Goal: Task Accomplishment & Management: Use online tool/utility

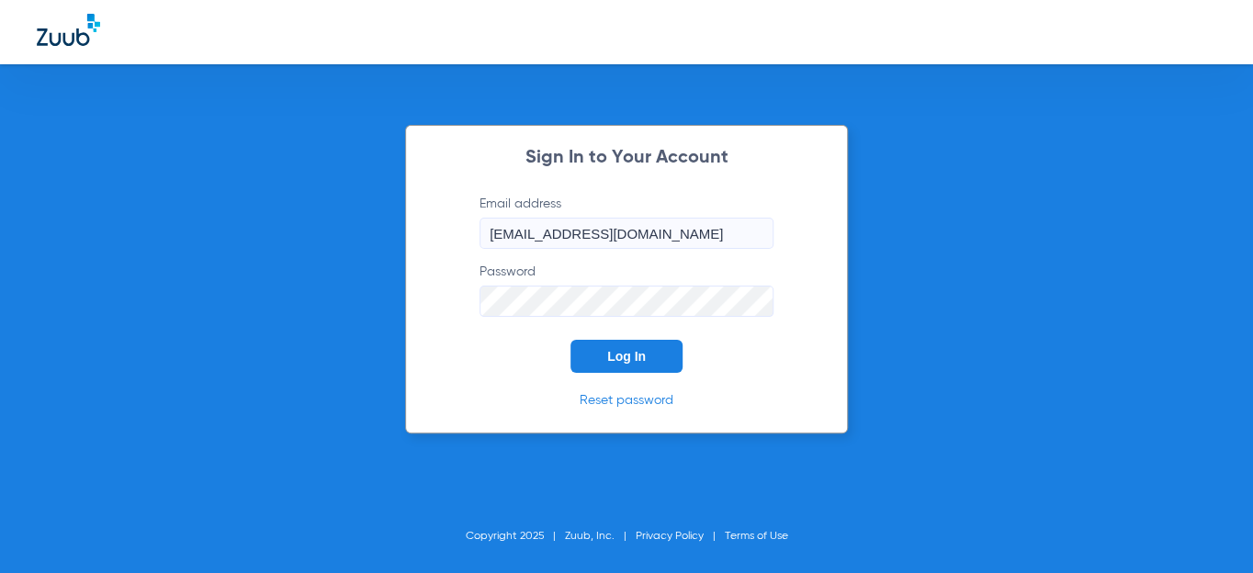
click at [651, 350] on button "Log In" at bounding box center [627, 356] width 112 height 33
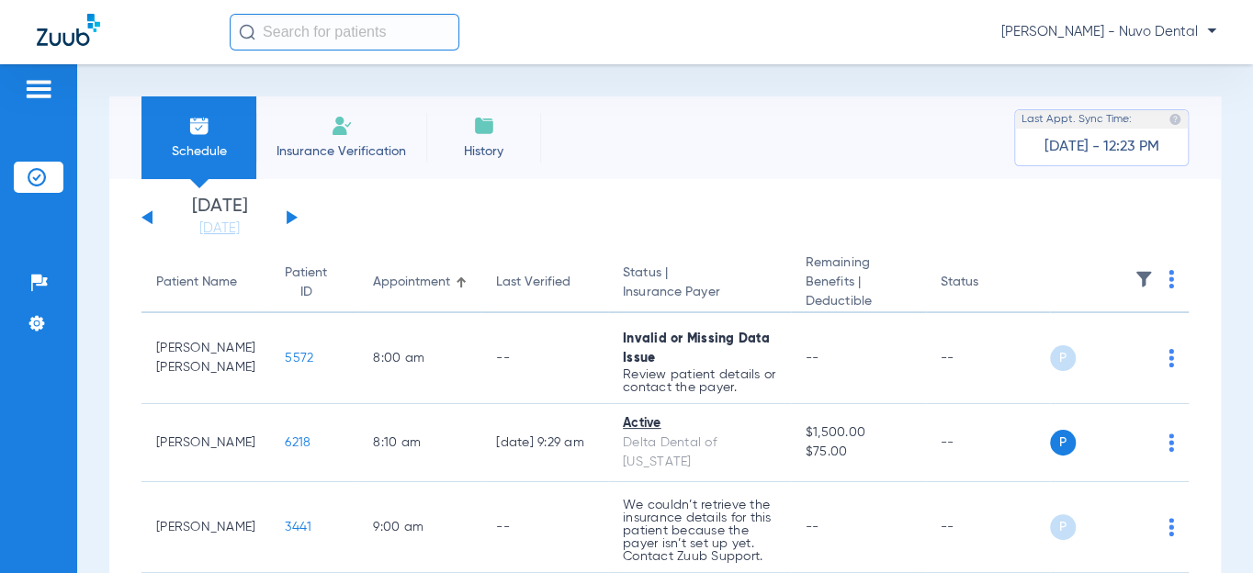
click at [177, 277] on div "Patient Name" at bounding box center [196, 282] width 81 height 19
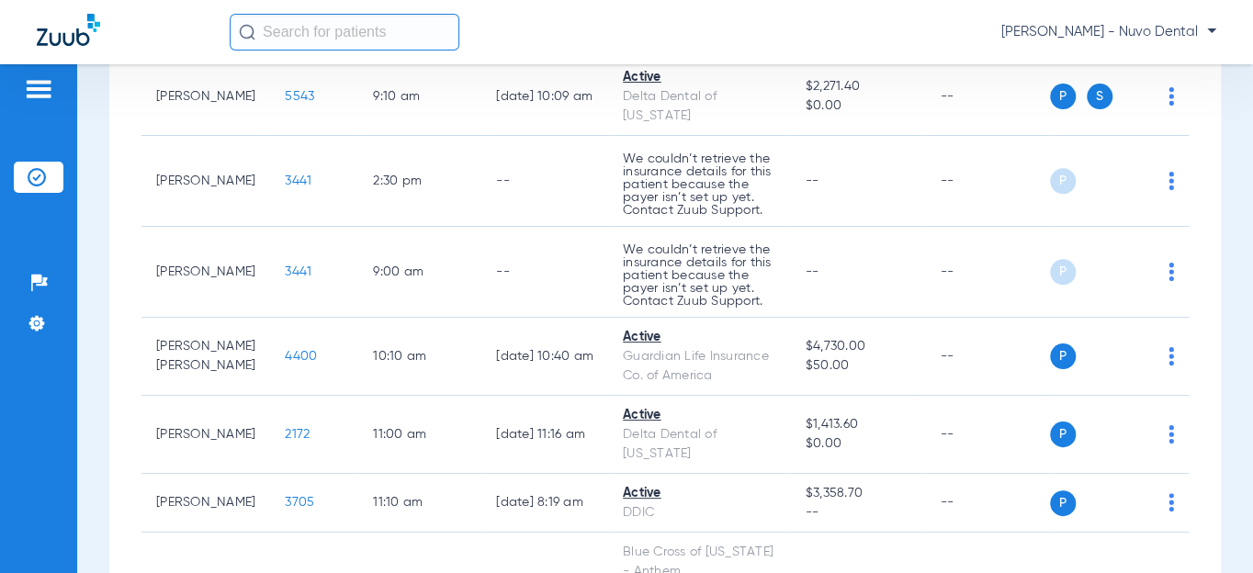
scroll to position [1001, 0]
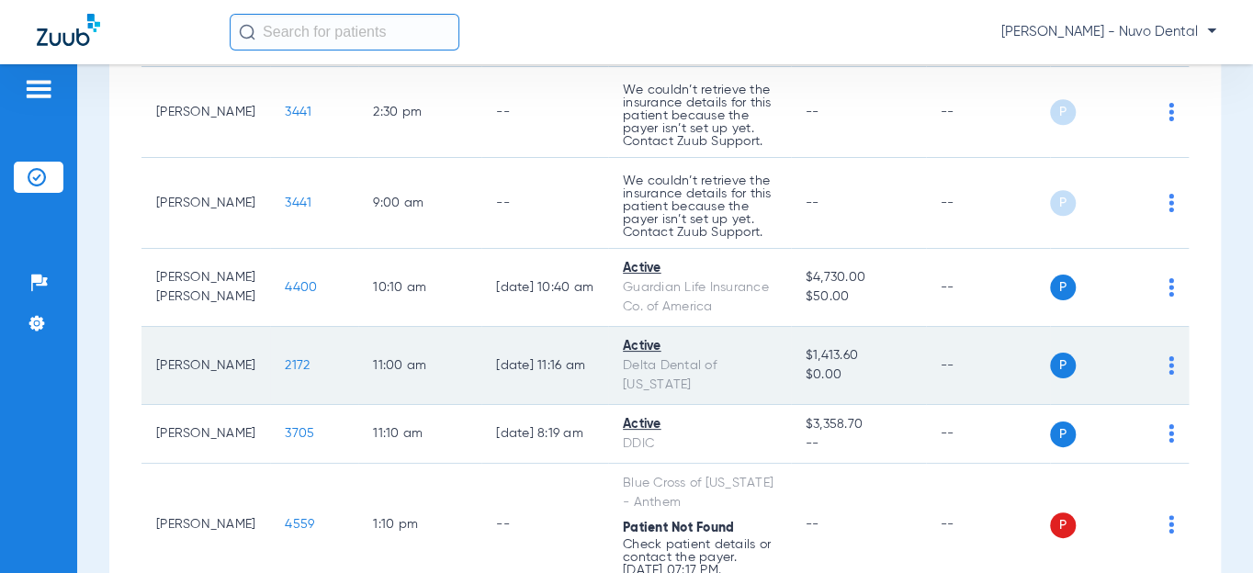
click at [285, 372] on span "2172" at bounding box center [297, 365] width 25 height 13
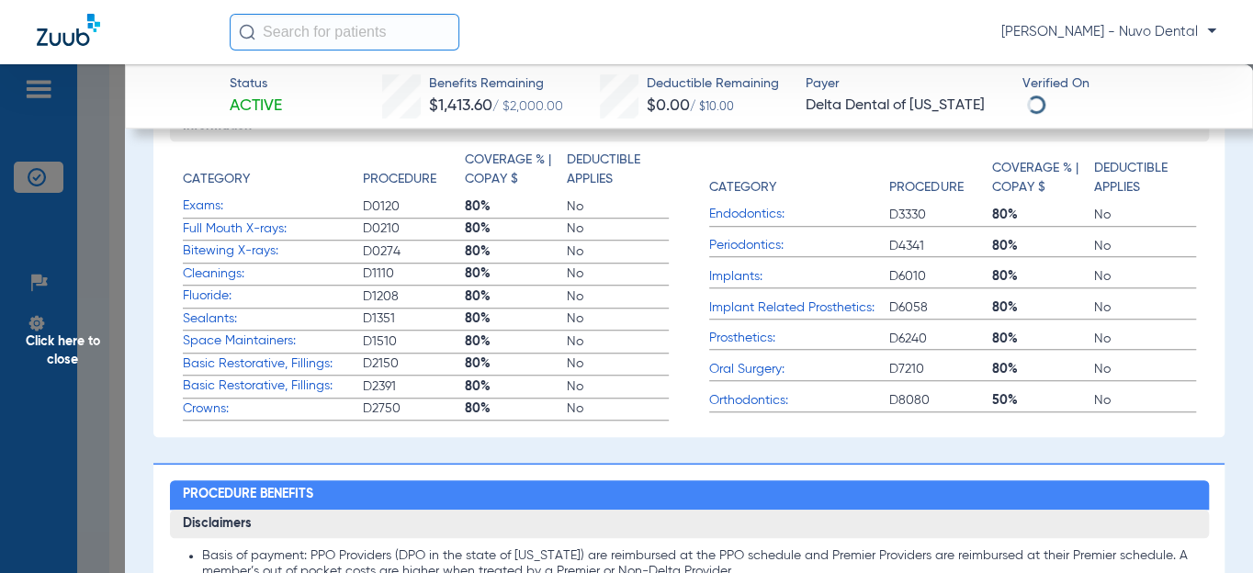
scroll to position [1169, 0]
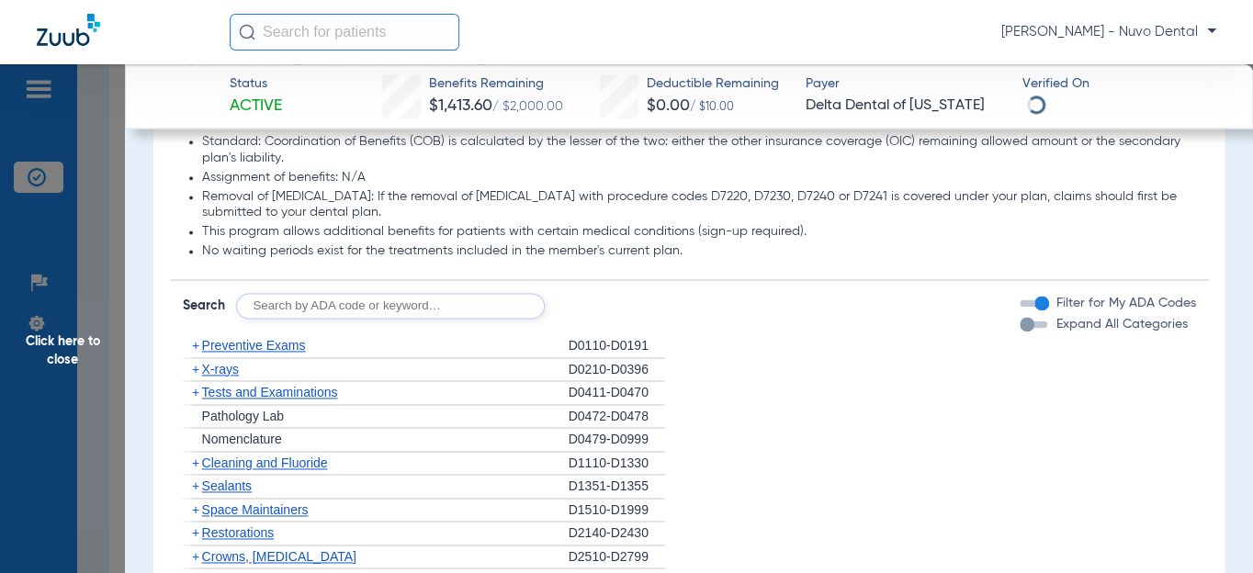
click at [274, 319] on div at bounding box center [390, 306] width 309 height 26
click at [284, 319] on input "text" at bounding box center [390, 306] width 309 height 26
type input "d9944"
click button "Search" at bounding box center [613, 306] width 73 height 26
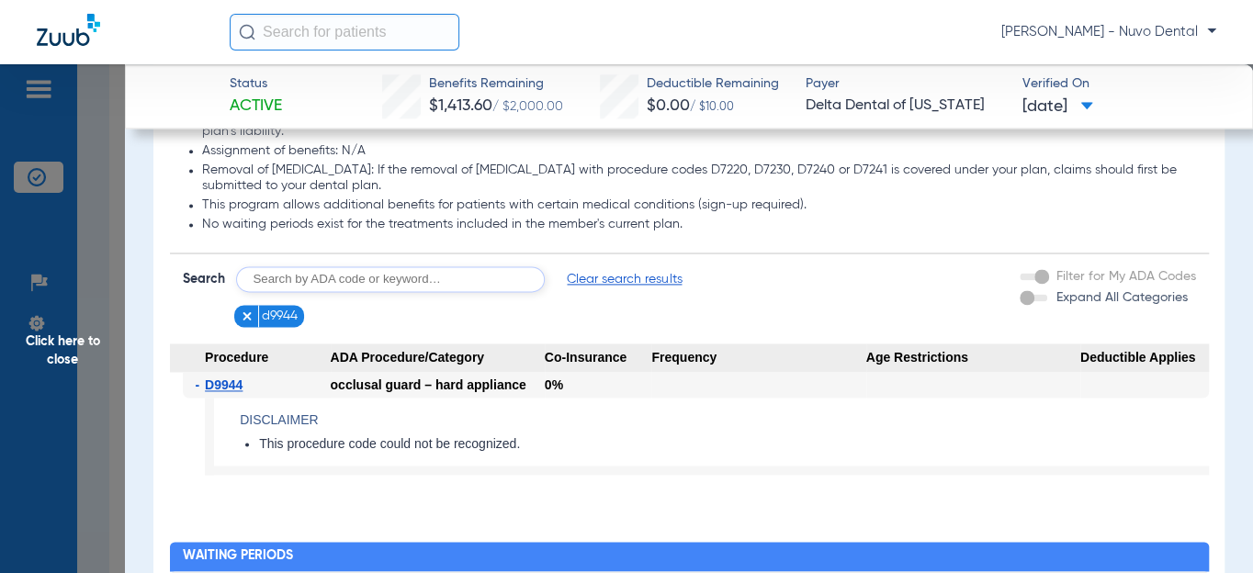
scroll to position [1252, 0]
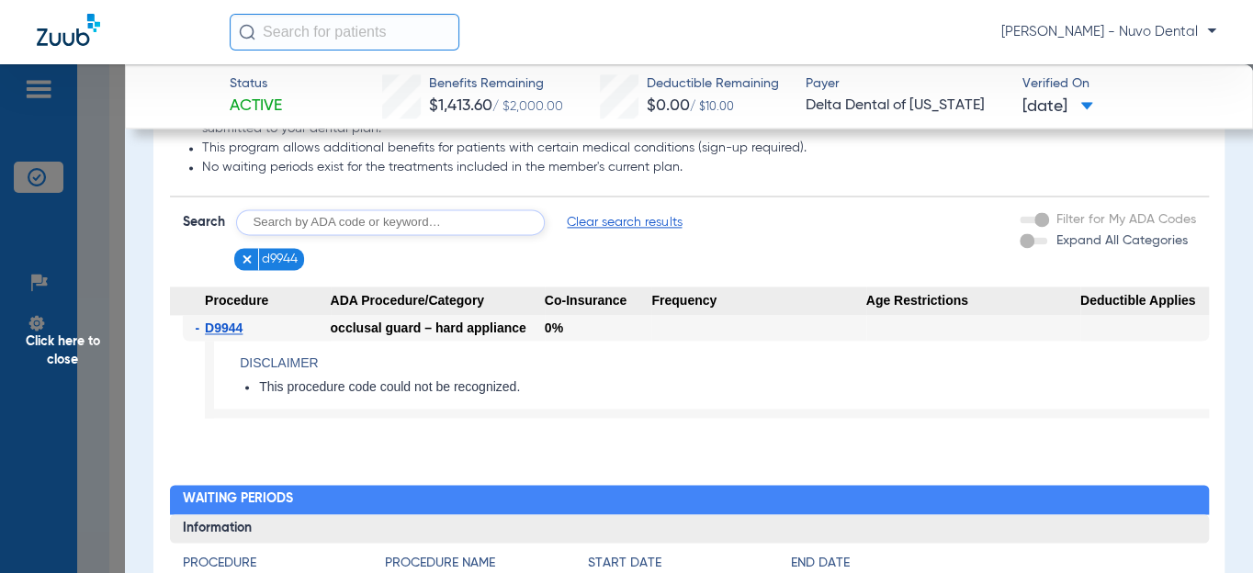
click at [58, 313] on span "Click here to close" at bounding box center [62, 350] width 125 height 573
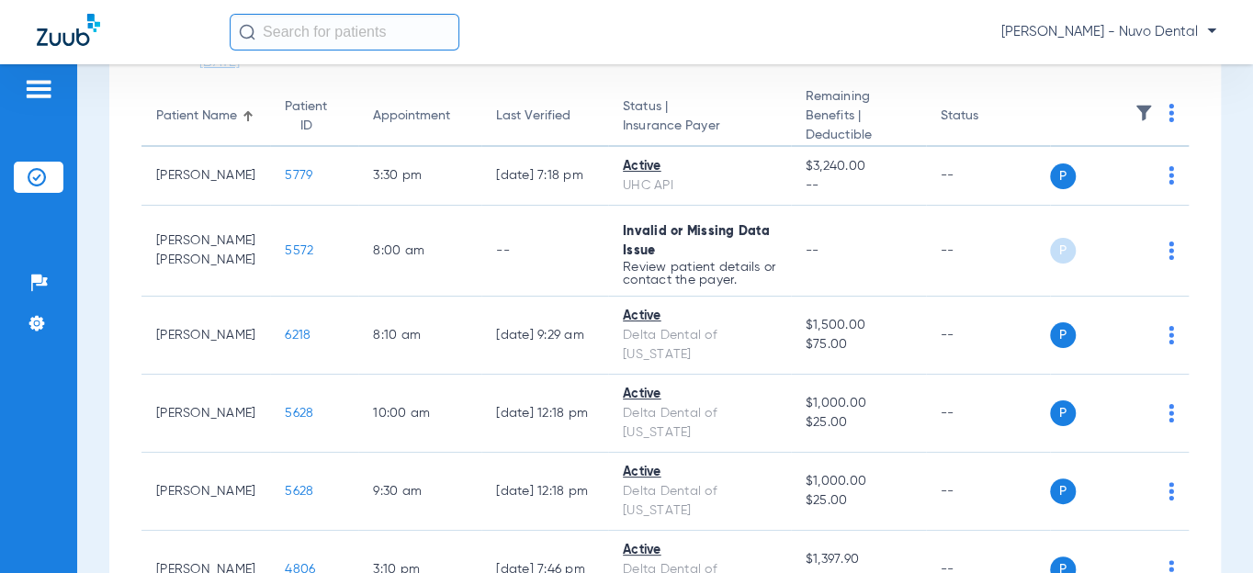
scroll to position [0, 0]
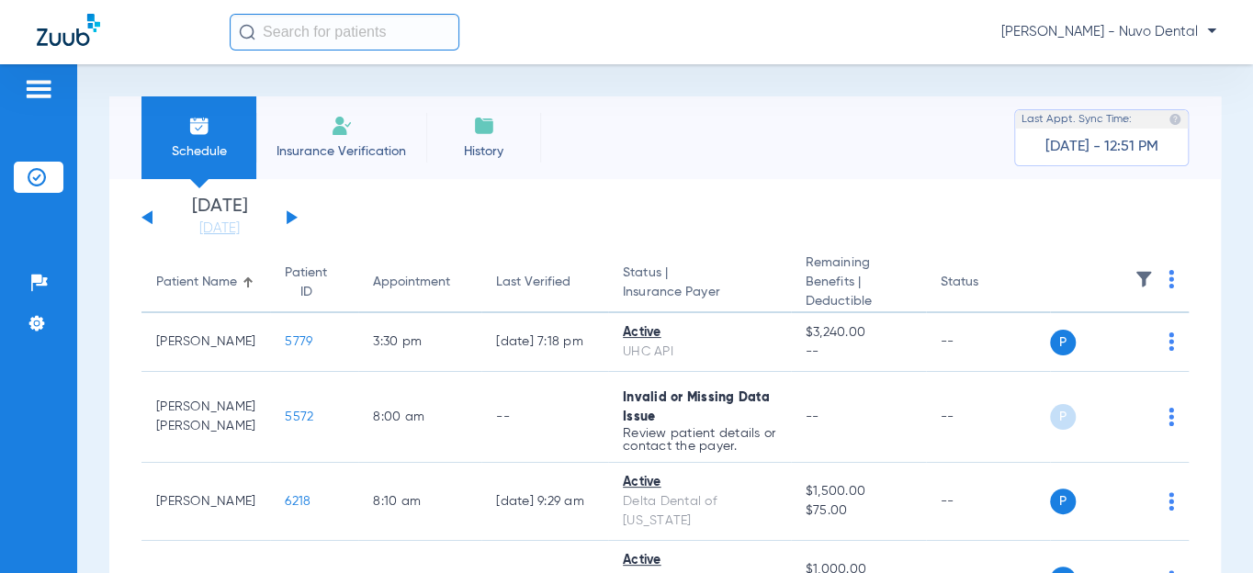
click at [292, 219] on button at bounding box center [292, 217] width 11 height 14
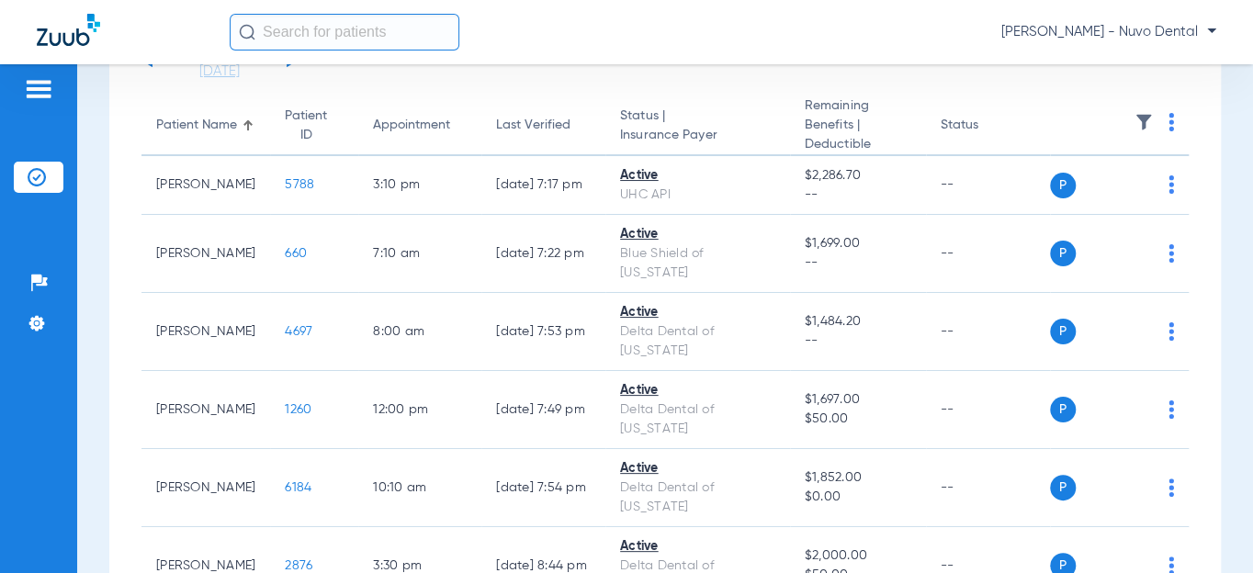
scroll to position [334, 0]
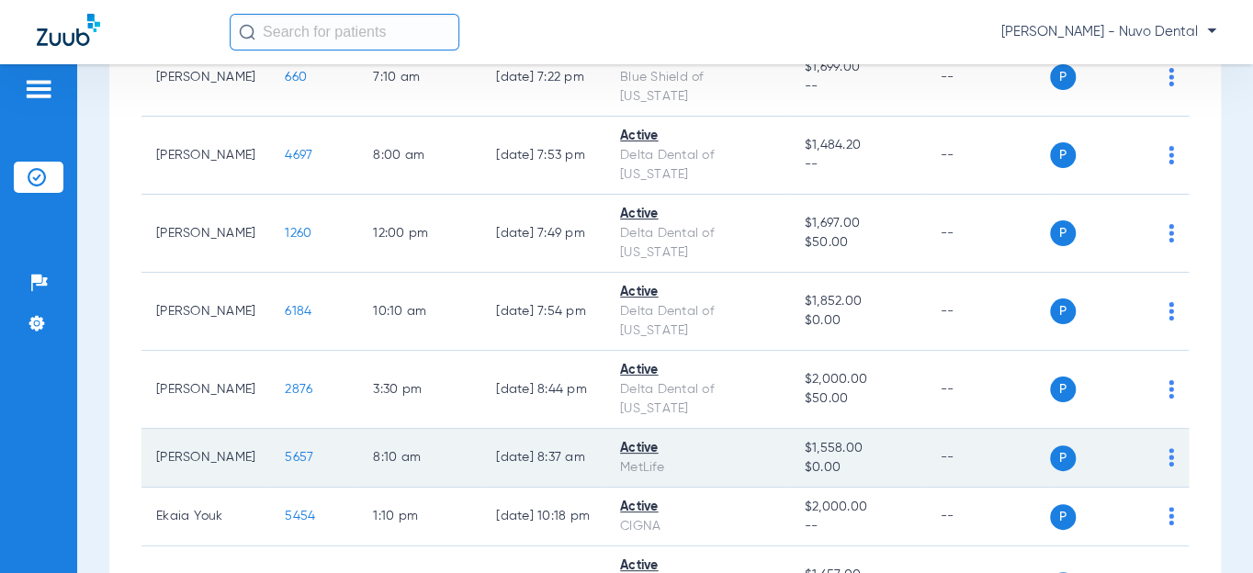
click at [285, 451] on span "5657" at bounding box center [299, 457] width 28 height 13
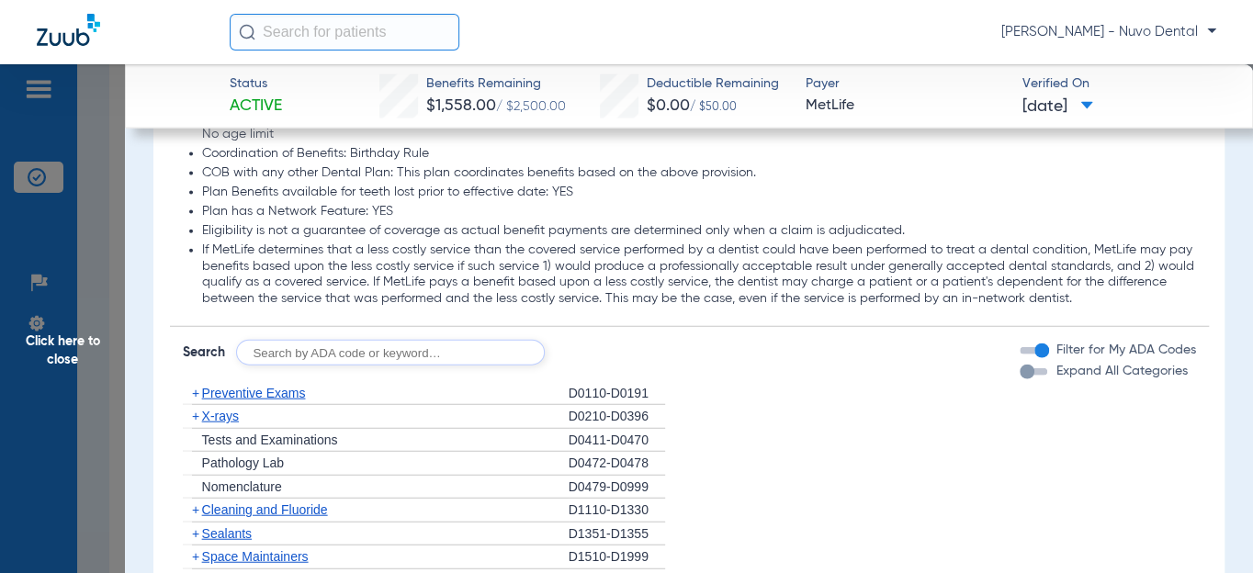
scroll to position [2004, 0]
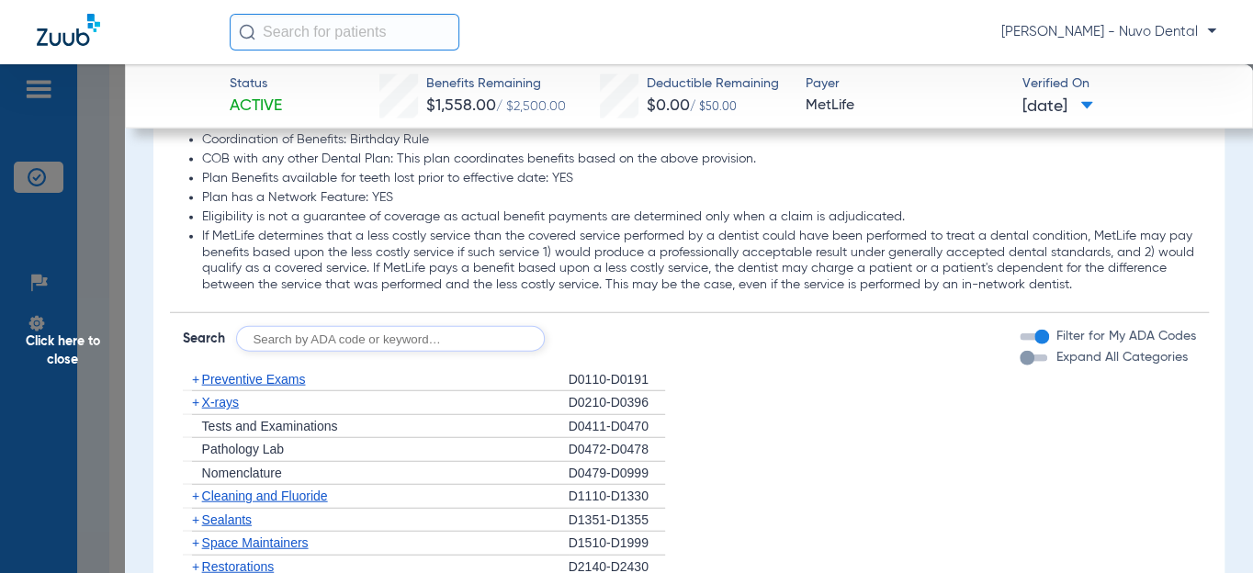
click at [350, 326] on input "text" at bounding box center [390, 339] width 309 height 26
type input "d0120, d4910, d1208, d8090, d9944"
click button "Search" at bounding box center [613, 339] width 73 height 26
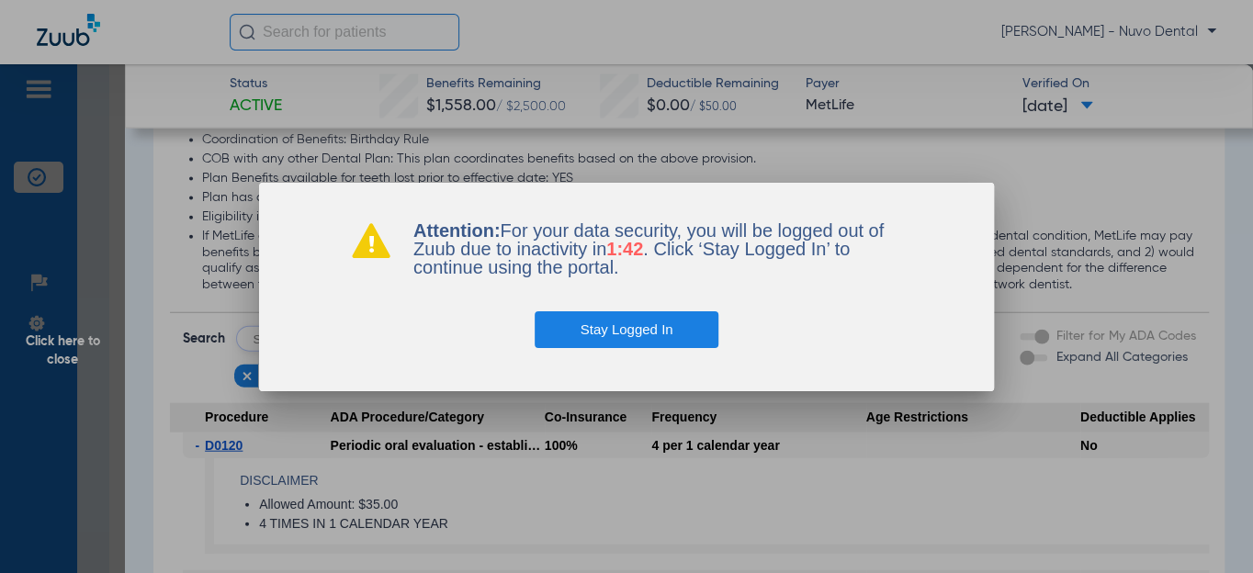
click at [618, 337] on button "Stay Logged In" at bounding box center [627, 329] width 185 height 37
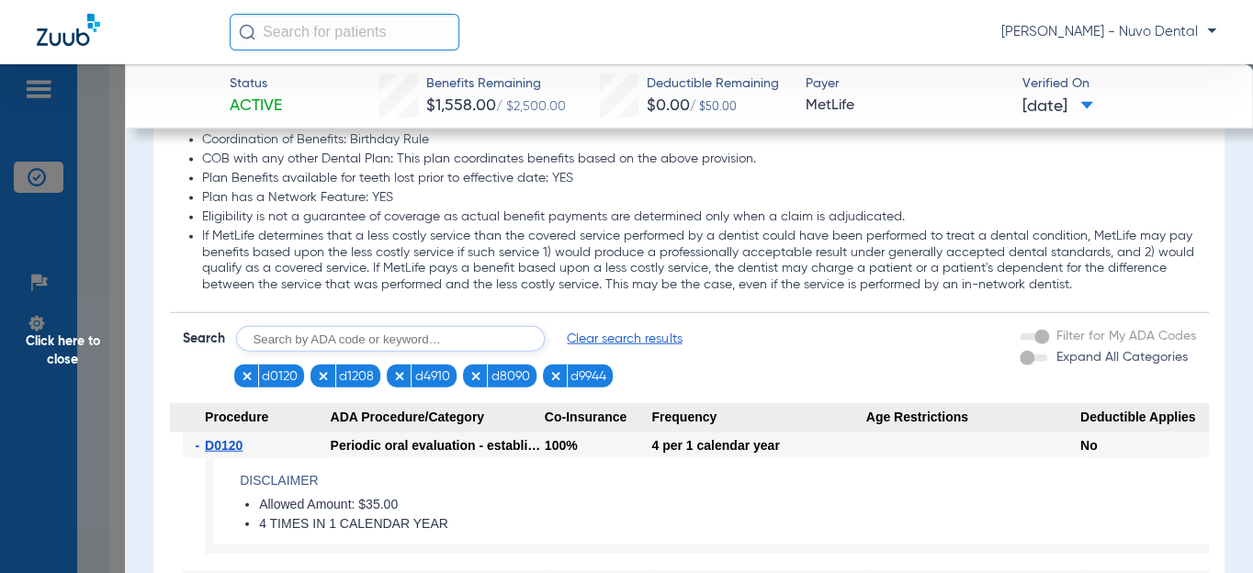
click at [317, 35] on input "text" at bounding box center [345, 32] width 230 height 37
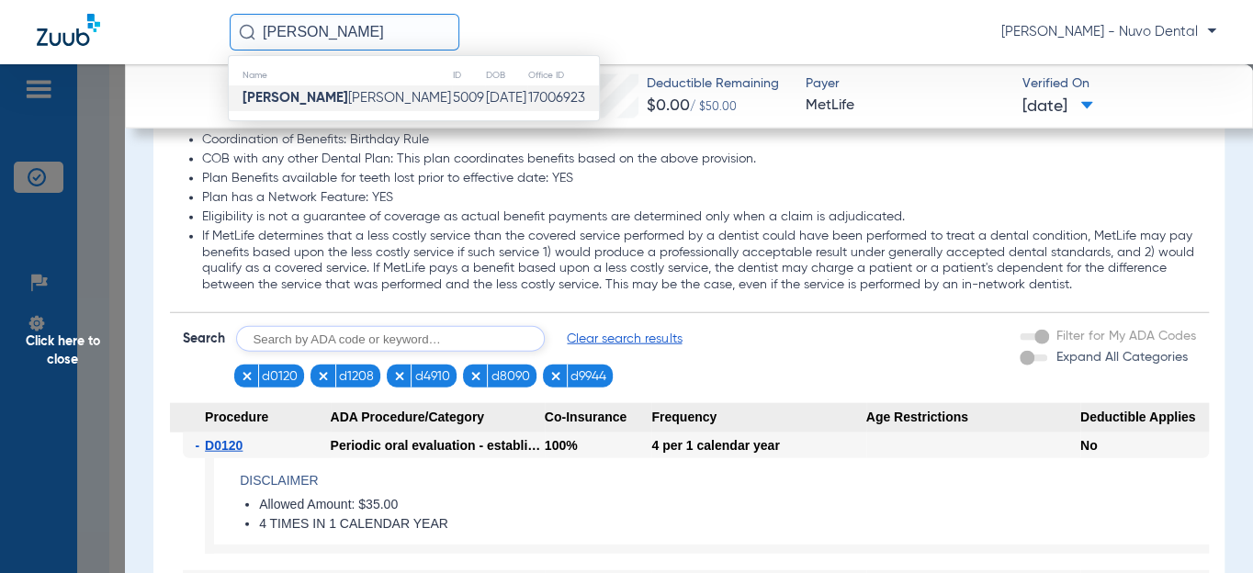
type input "[PERSON_NAME]"
click at [321, 85] on td "[PERSON_NAME] Tos [PERSON_NAME]" at bounding box center [340, 98] width 223 height 26
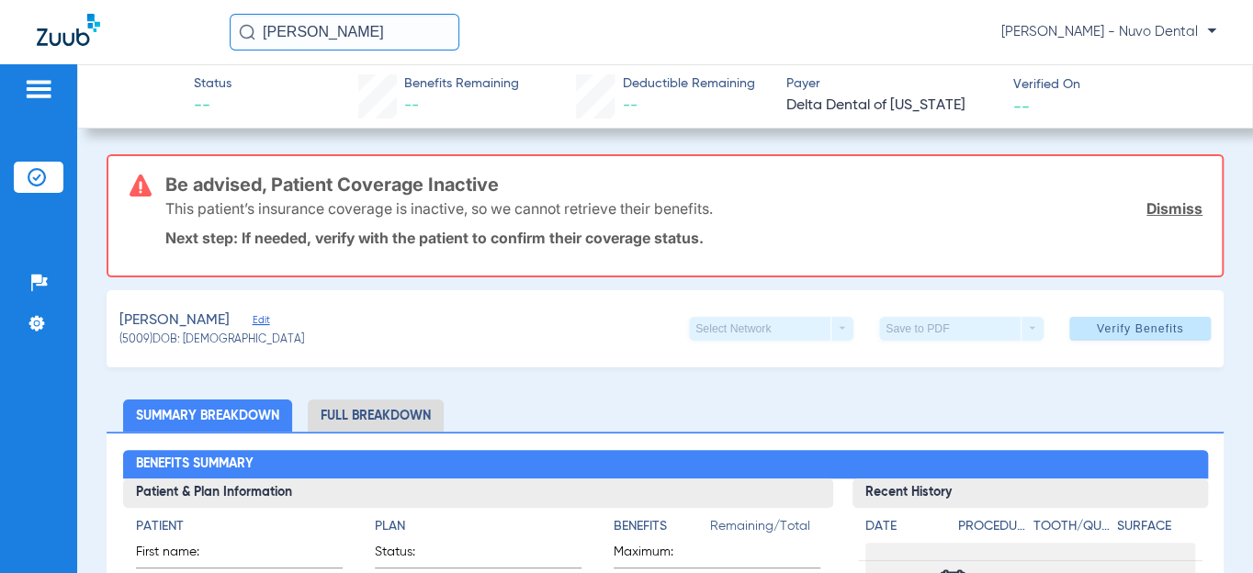
drag, startPoint x: 343, startPoint y: 40, endPoint x: 180, endPoint y: 70, distance: 165.4
click at [259, 45] on input "[PERSON_NAME]" at bounding box center [345, 32] width 230 height 37
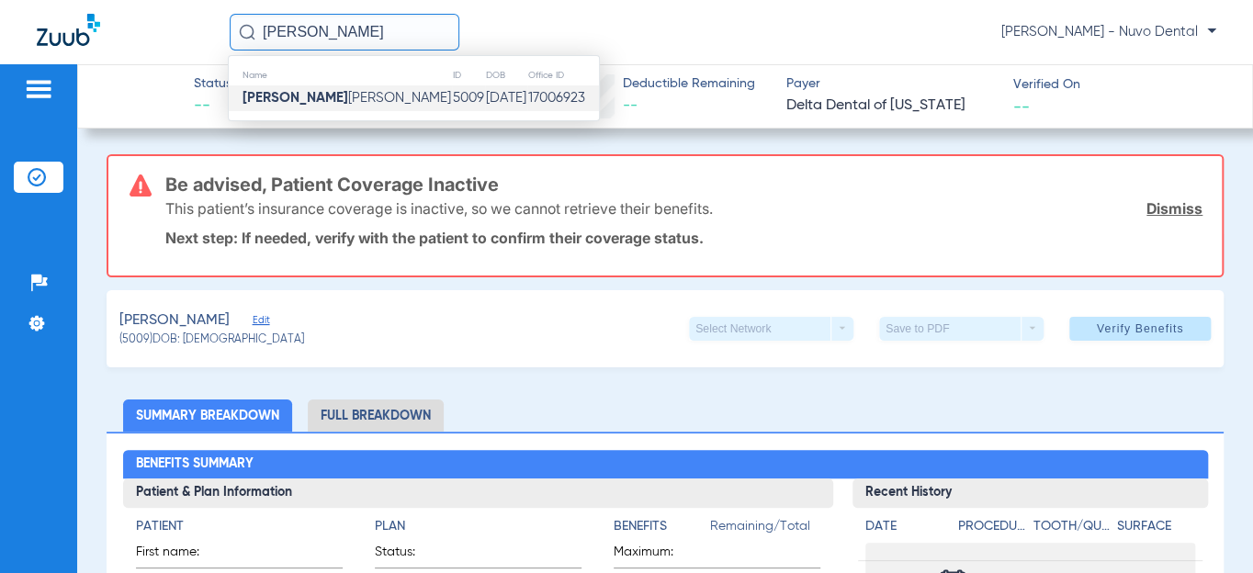
click at [38, 163] on li "Insurance Verification" at bounding box center [39, 177] width 50 height 31
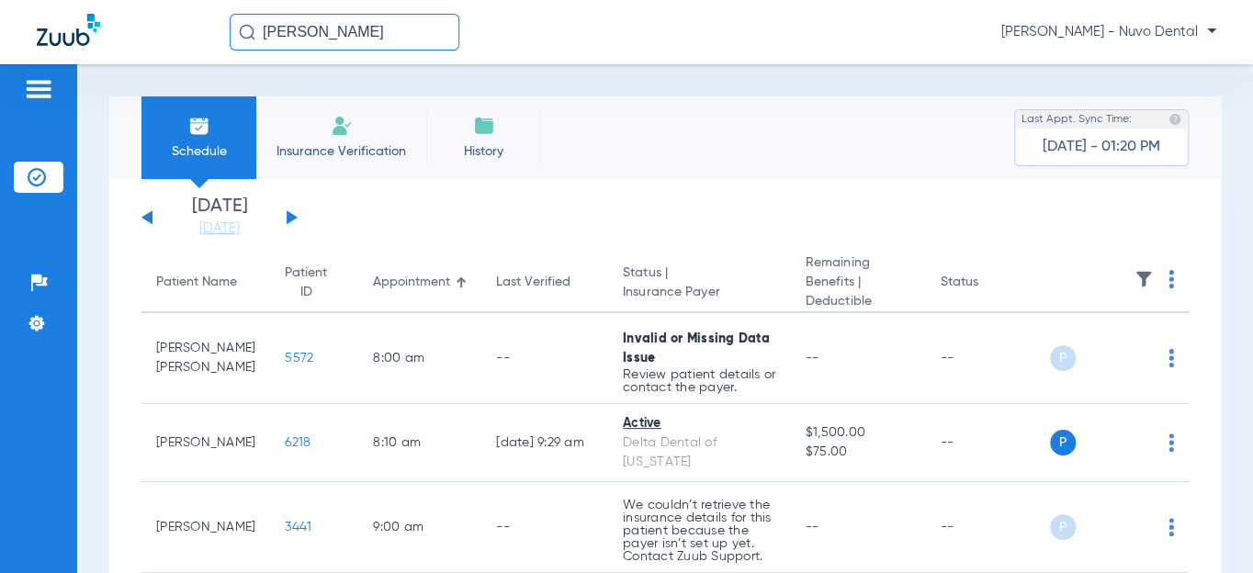
click at [289, 216] on button at bounding box center [292, 217] width 11 height 14
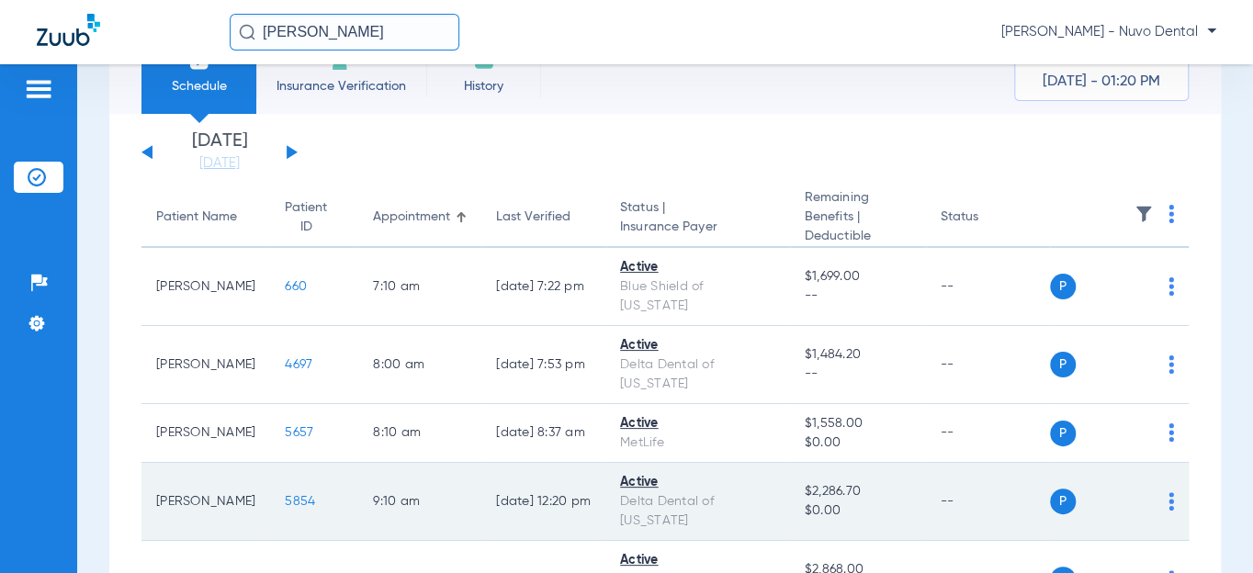
scroll to position [166, 0]
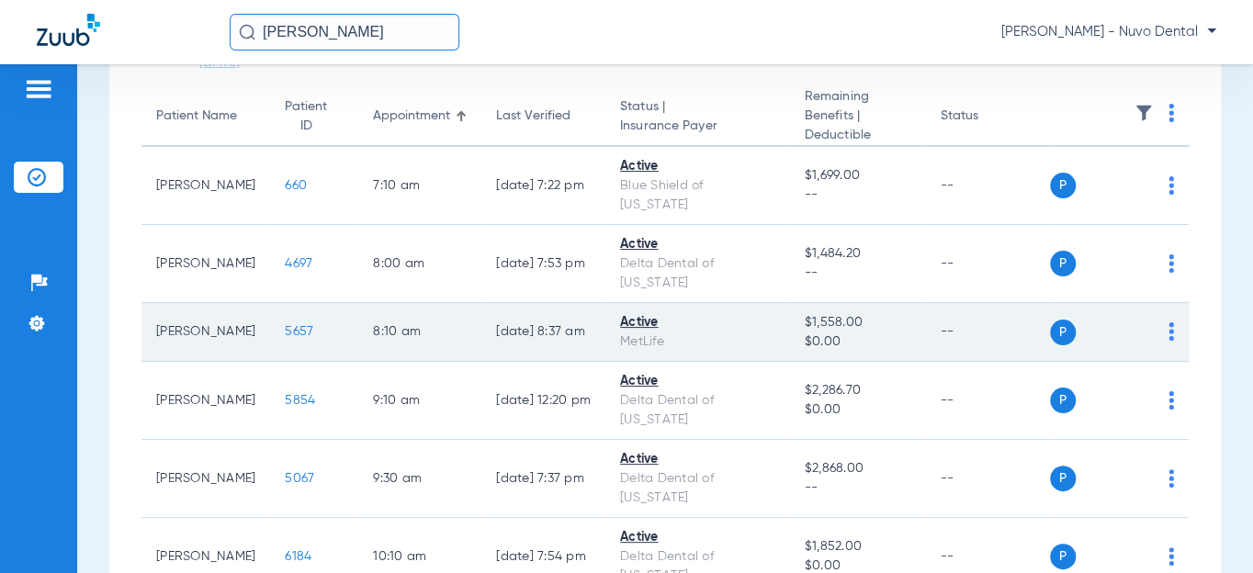
click at [285, 325] on span "5657" at bounding box center [299, 331] width 28 height 13
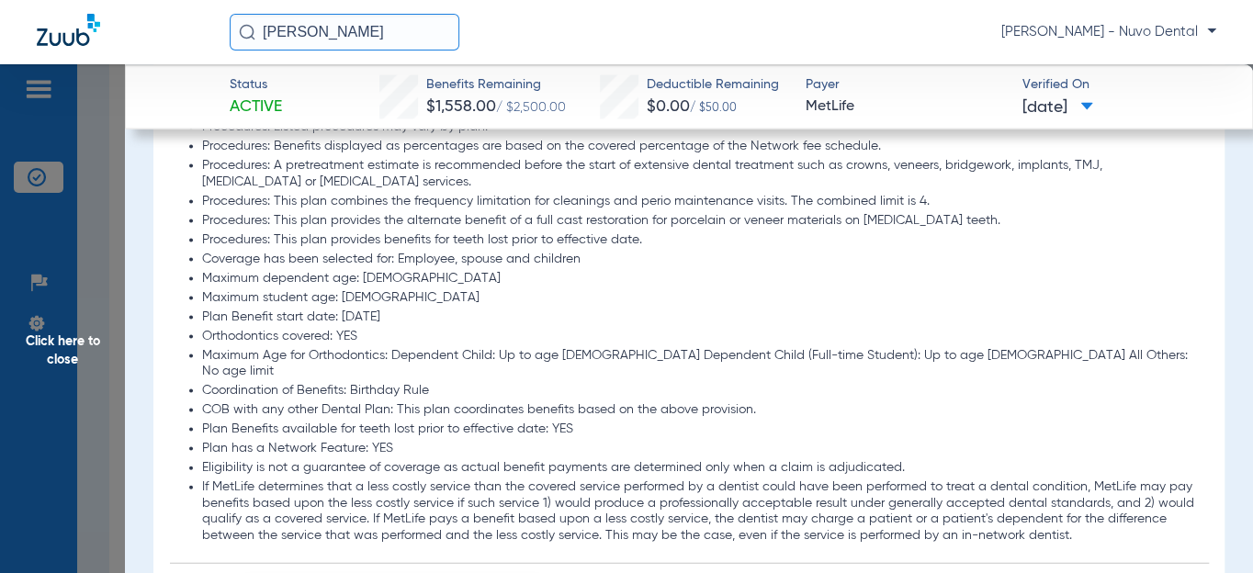
scroll to position [2004, 0]
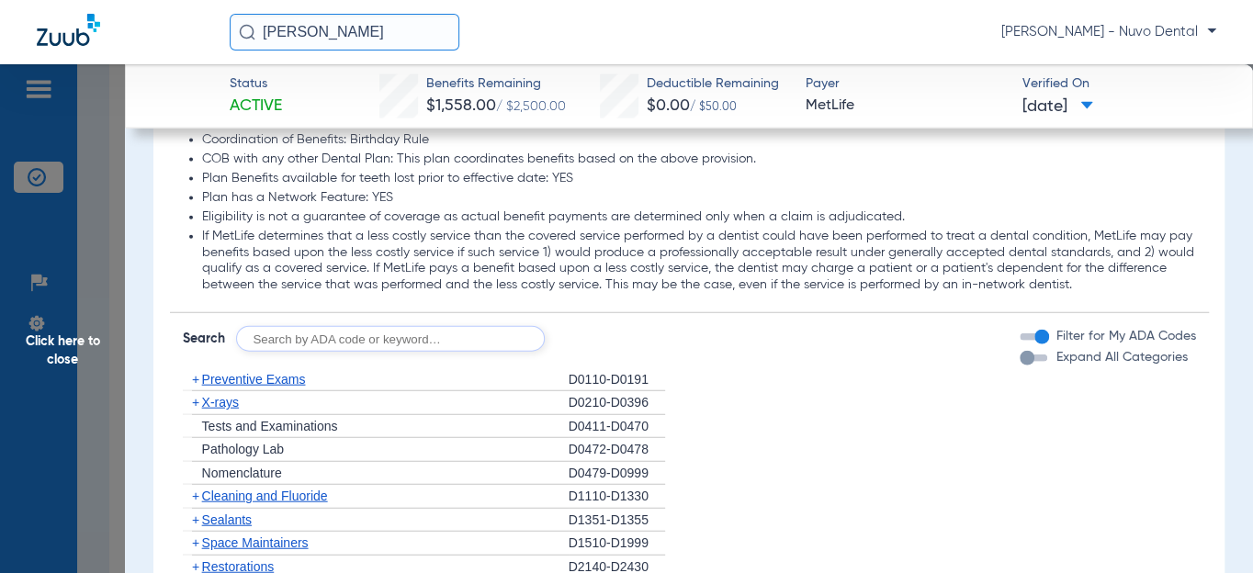
click at [396, 326] on input "text" at bounding box center [390, 339] width 309 height 26
type input "d0120, d4910, d1208, d8090, d9944"
click button "Search" at bounding box center [613, 339] width 73 height 26
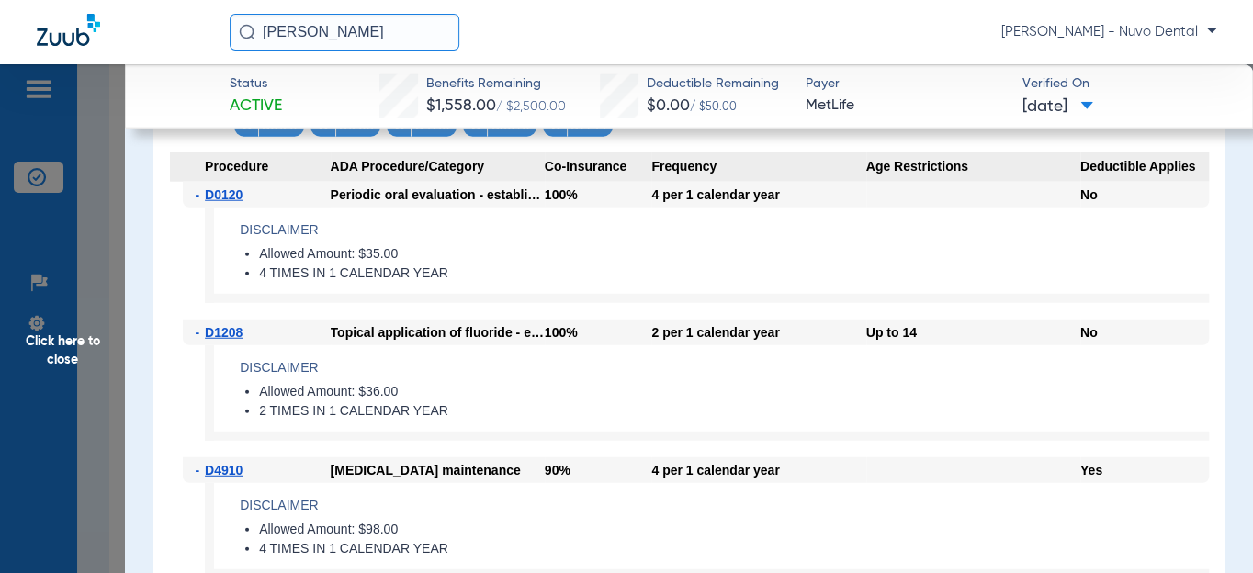
scroll to position [2338, 0]
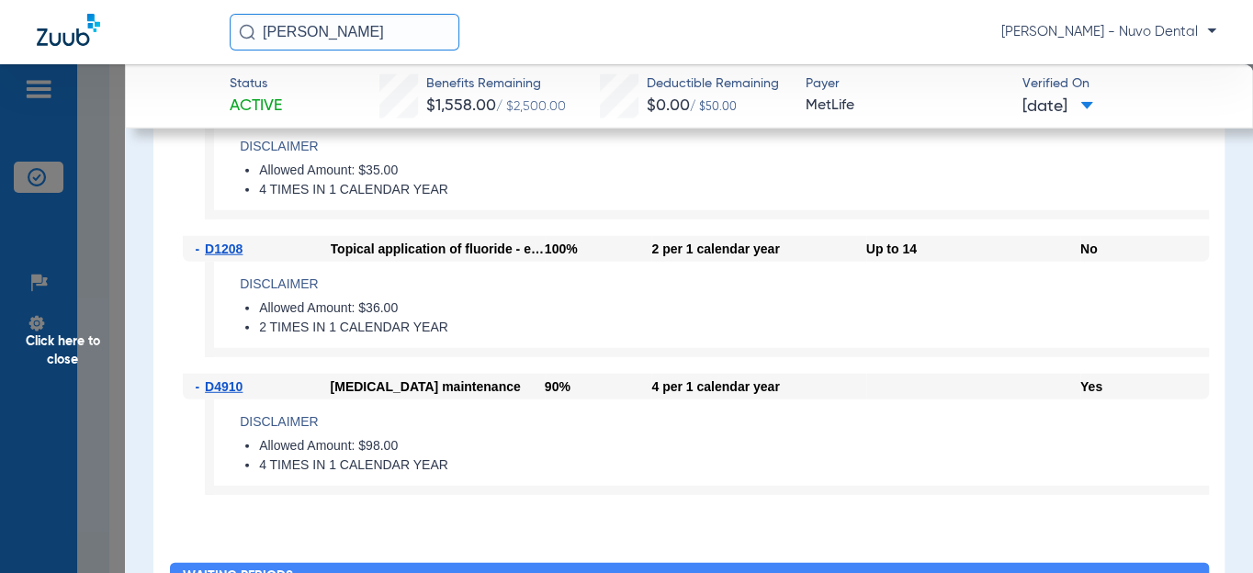
click at [319, 29] on input "[PERSON_NAME]" at bounding box center [345, 32] width 230 height 37
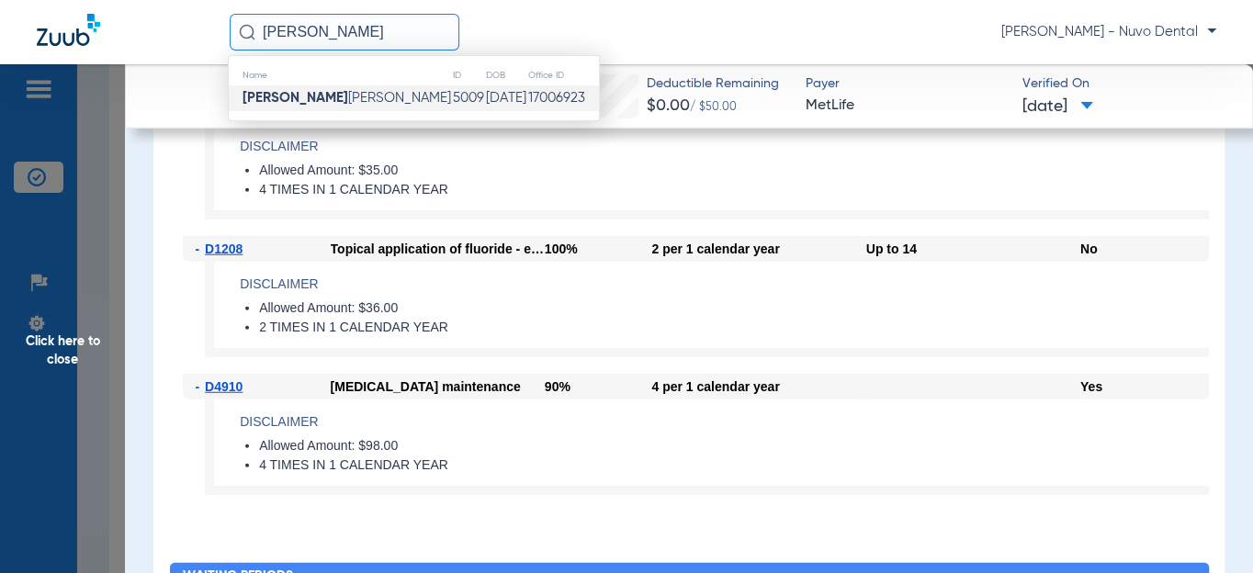
click at [319, 29] on input "[PERSON_NAME]" at bounding box center [345, 32] width 230 height 37
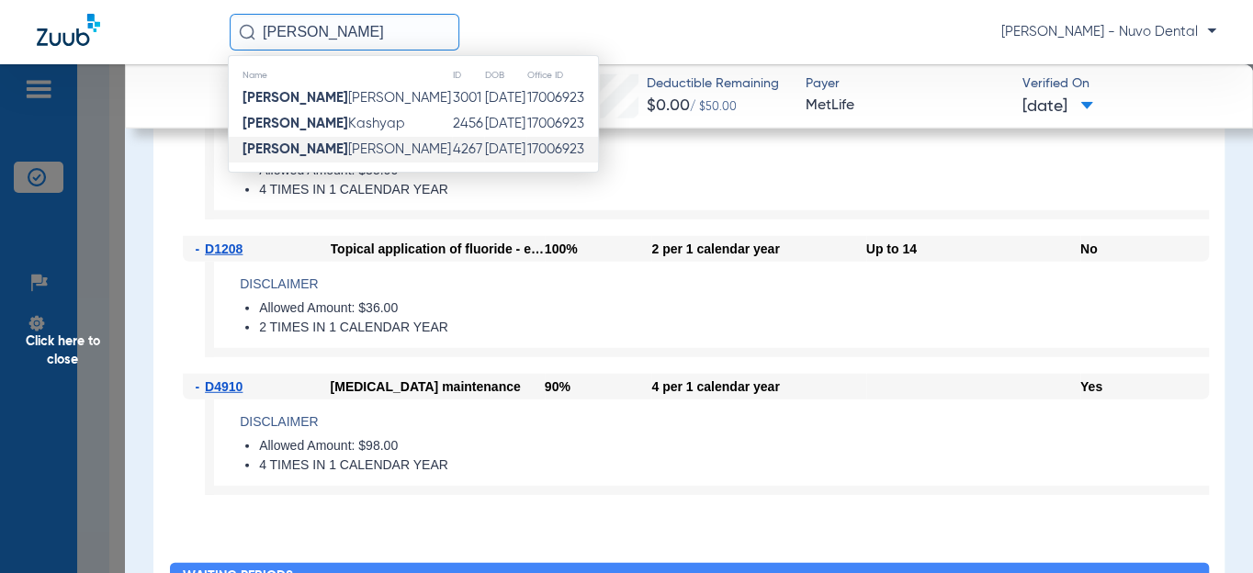
type input "[PERSON_NAME]"
click at [318, 152] on span "[PERSON_NAME]" at bounding box center [347, 149] width 209 height 14
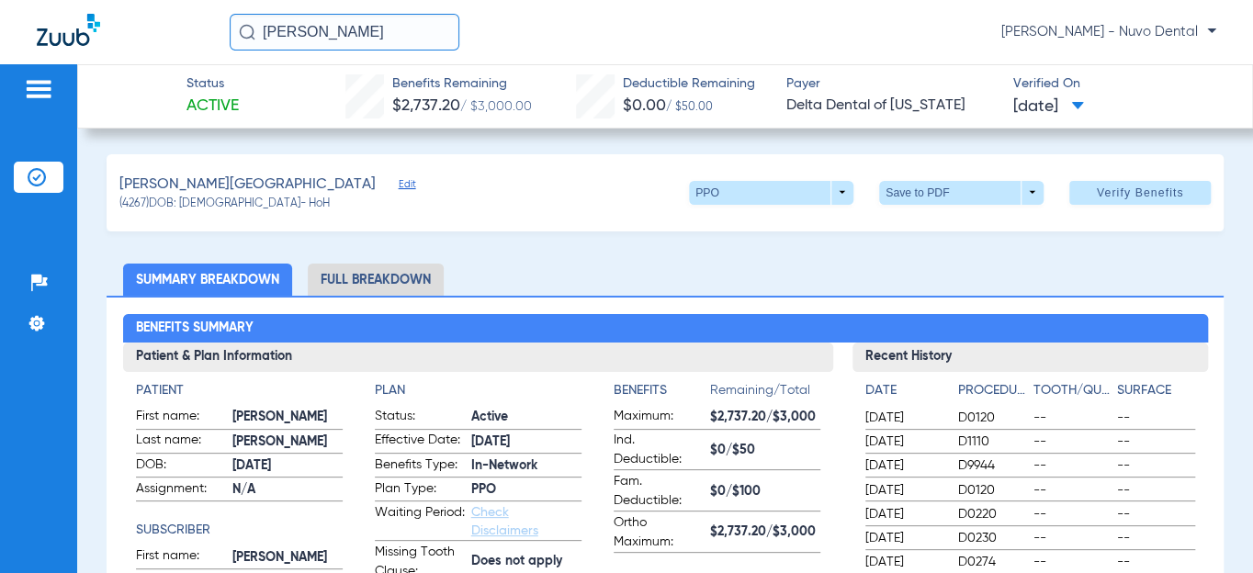
click at [28, 171] on img at bounding box center [37, 177] width 18 height 18
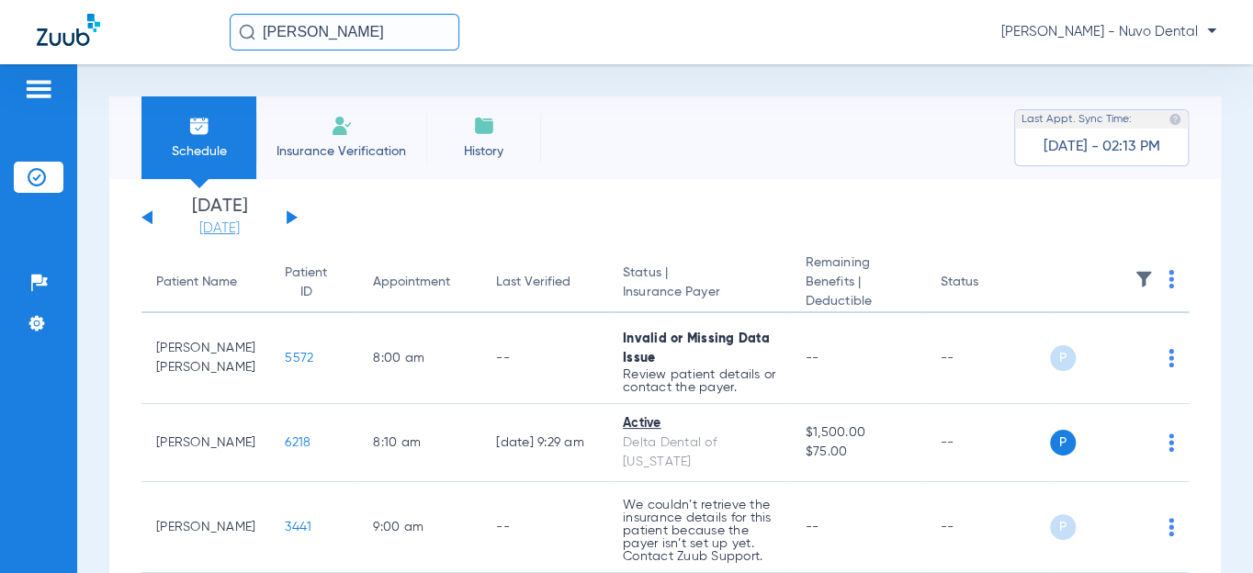
click at [241, 221] on link "[DATE]" at bounding box center [219, 229] width 110 height 18
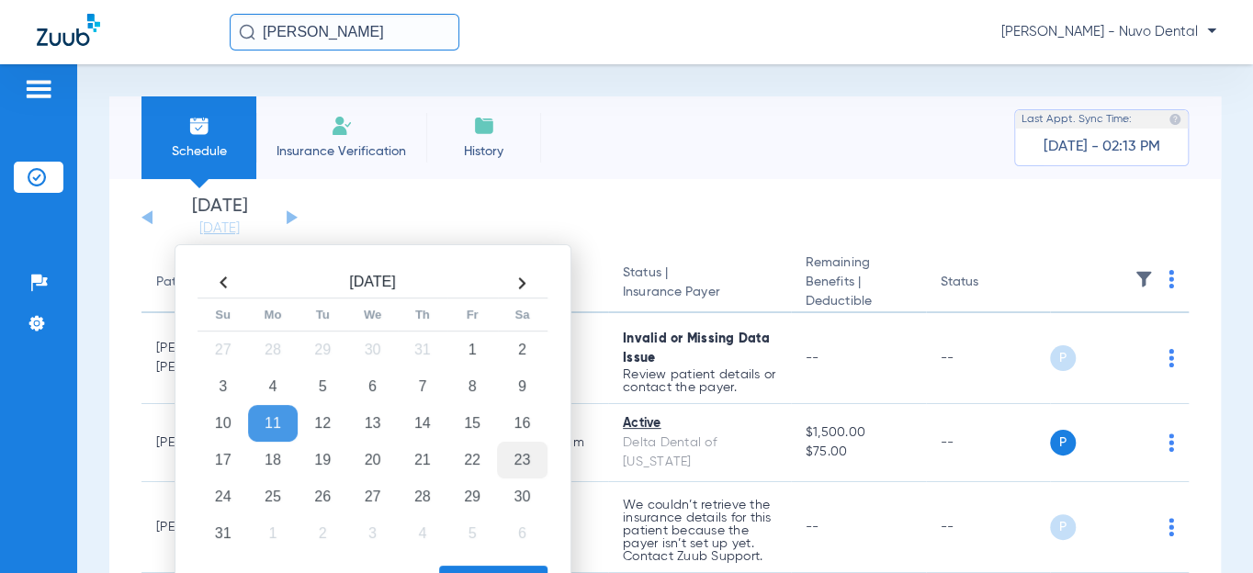
drag, startPoint x: 518, startPoint y: 415, endPoint x: 515, endPoint y: 451, distance: 35.9
click at [519, 420] on td "16" at bounding box center [522, 423] width 50 height 37
click at [488, 566] on button "Apply" at bounding box center [493, 584] width 108 height 37
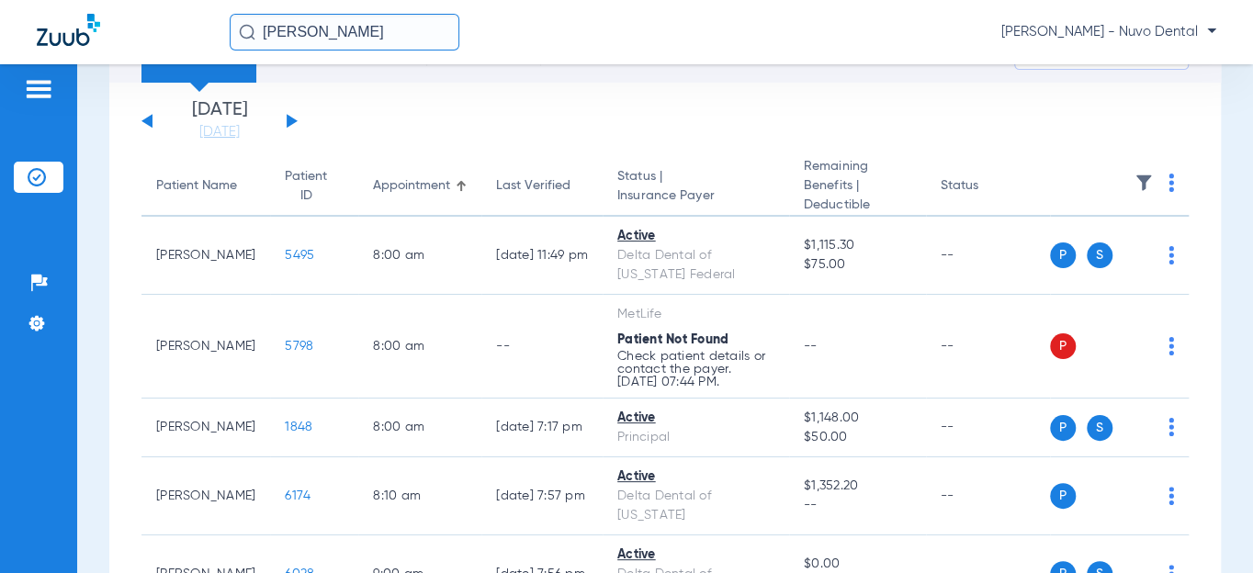
scroll to position [166, 0]
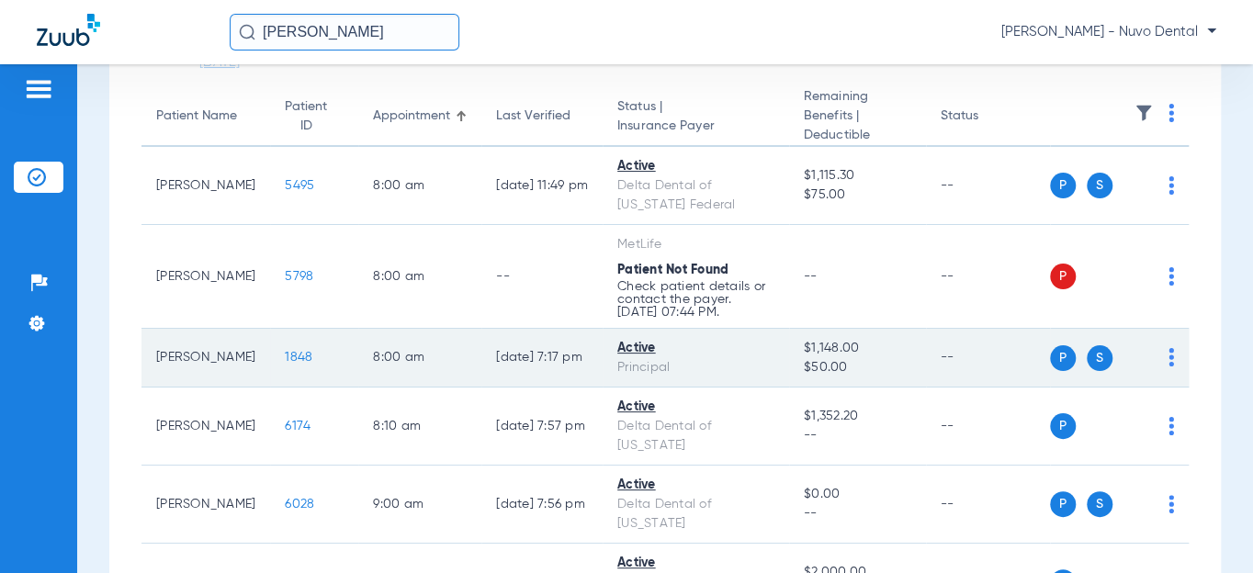
click at [285, 359] on span "1848" at bounding box center [299, 357] width 28 height 13
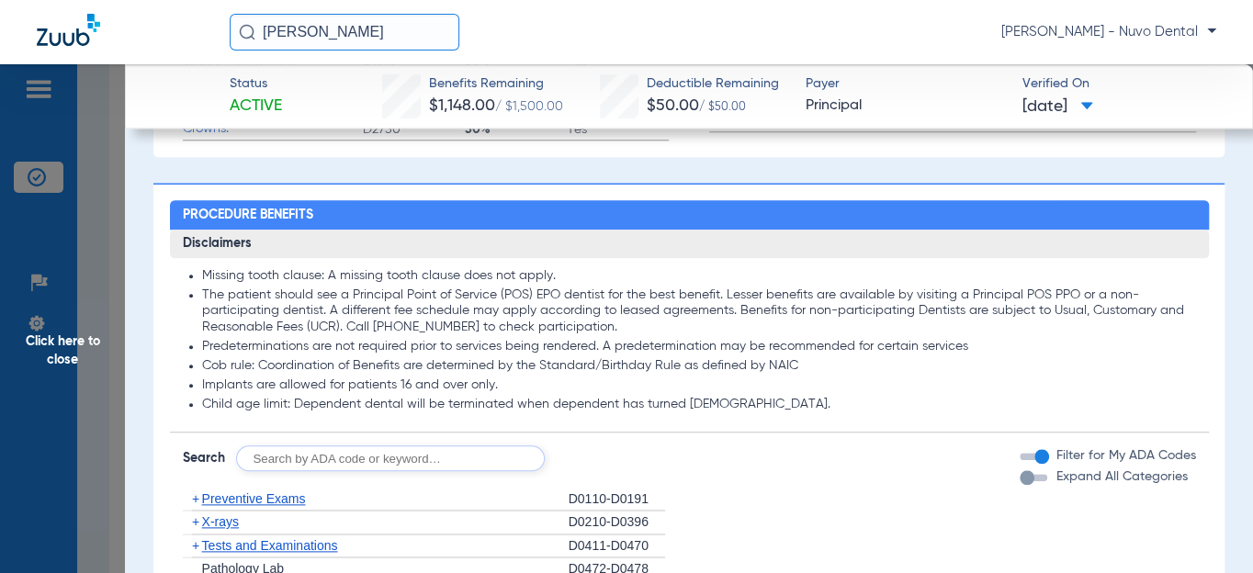
scroll to position [1001, 0]
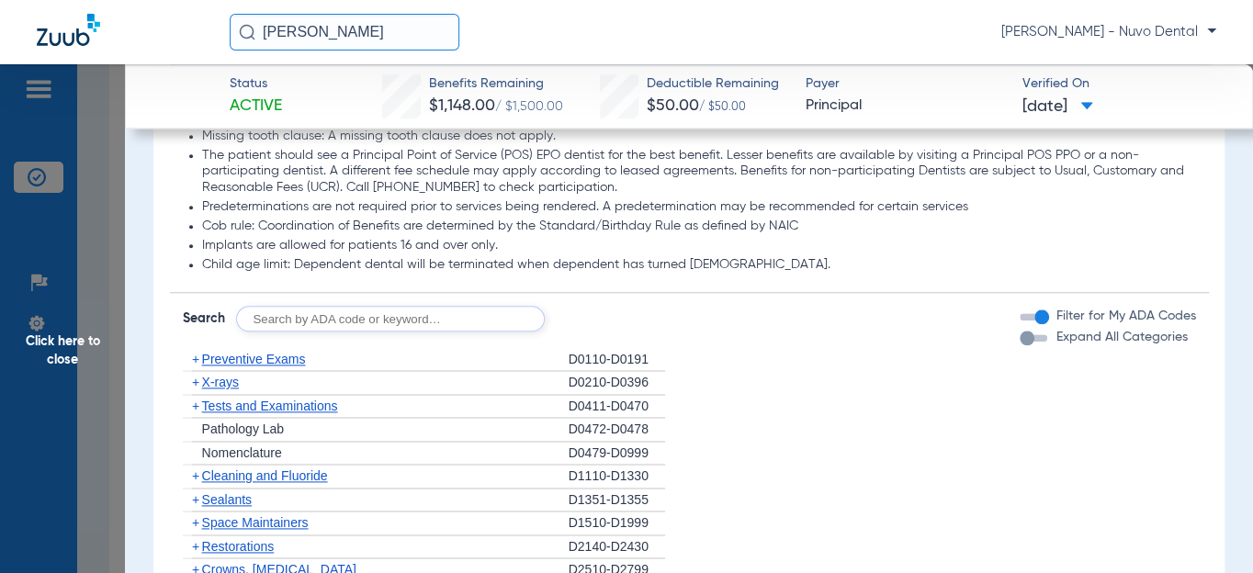
click at [478, 321] on input "text" at bounding box center [390, 319] width 309 height 26
type input "d2740, d2950, d4212, d3120"
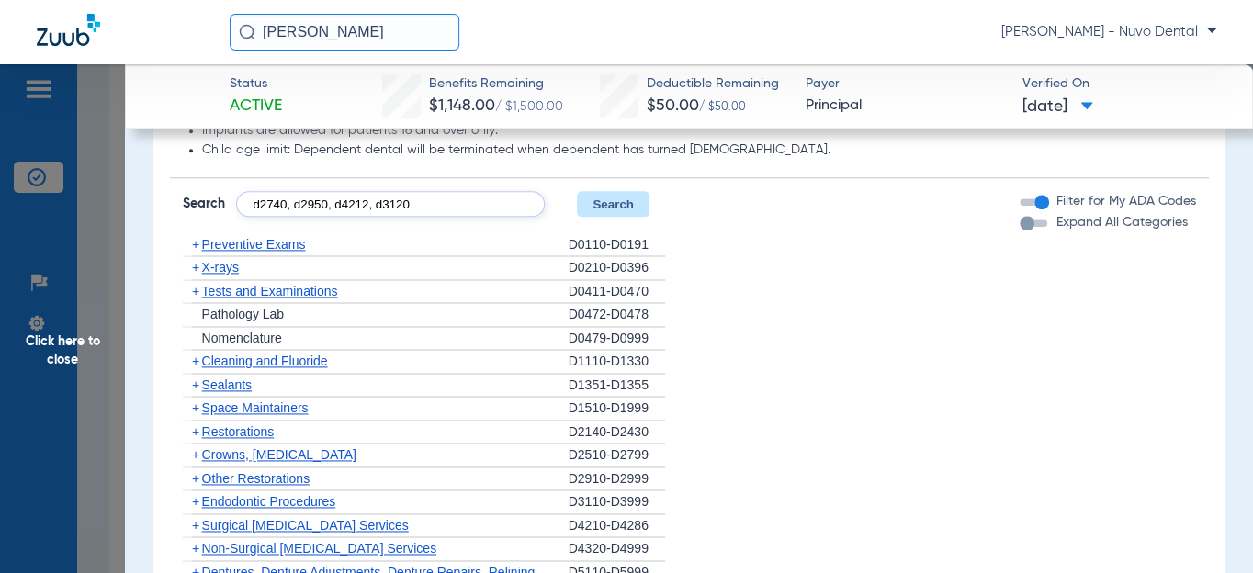
scroll to position [1169, 0]
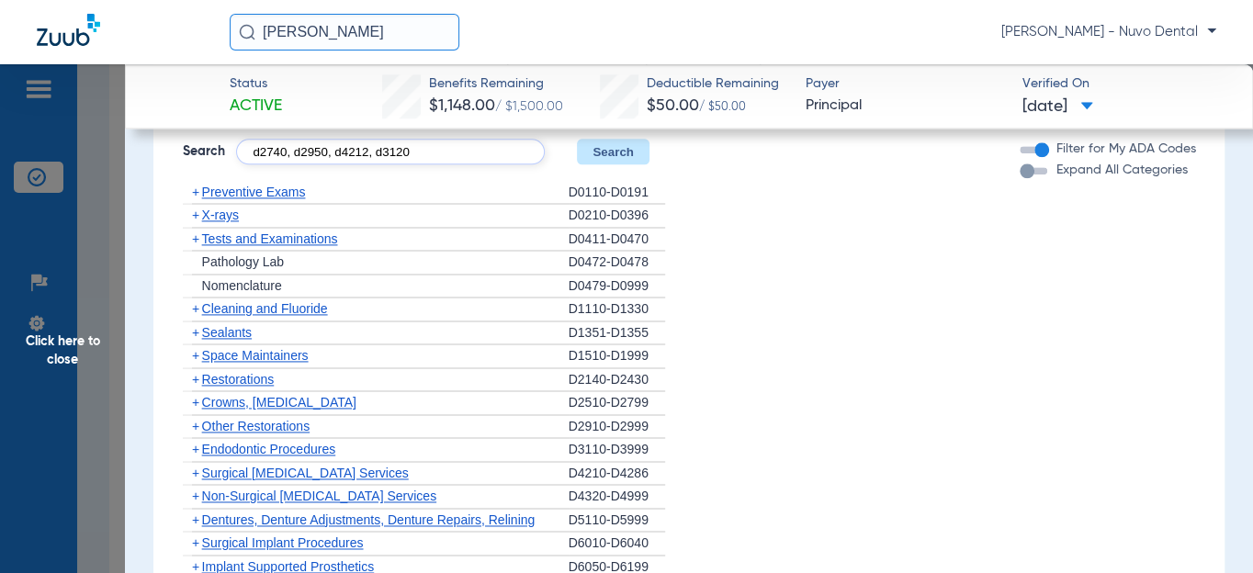
drag, startPoint x: 480, startPoint y: 154, endPoint x: 209, endPoint y: 111, distance: 273.6
click at [209, 111] on app-member-insurance-verification-view "Status Active Benefits Remaining $1,148.00 / $1,500.00 Deductible Remaining $50…" at bounding box center [689, 183] width 1128 height 2574
drag, startPoint x: 475, startPoint y: 155, endPoint x: 187, endPoint y: 137, distance: 289.1
click at [187, 139] on form "Search d2740, d2950, d4212, d3120 Search" at bounding box center [417, 152] width 468 height 26
click at [650, 144] on button "Search" at bounding box center [613, 152] width 73 height 26
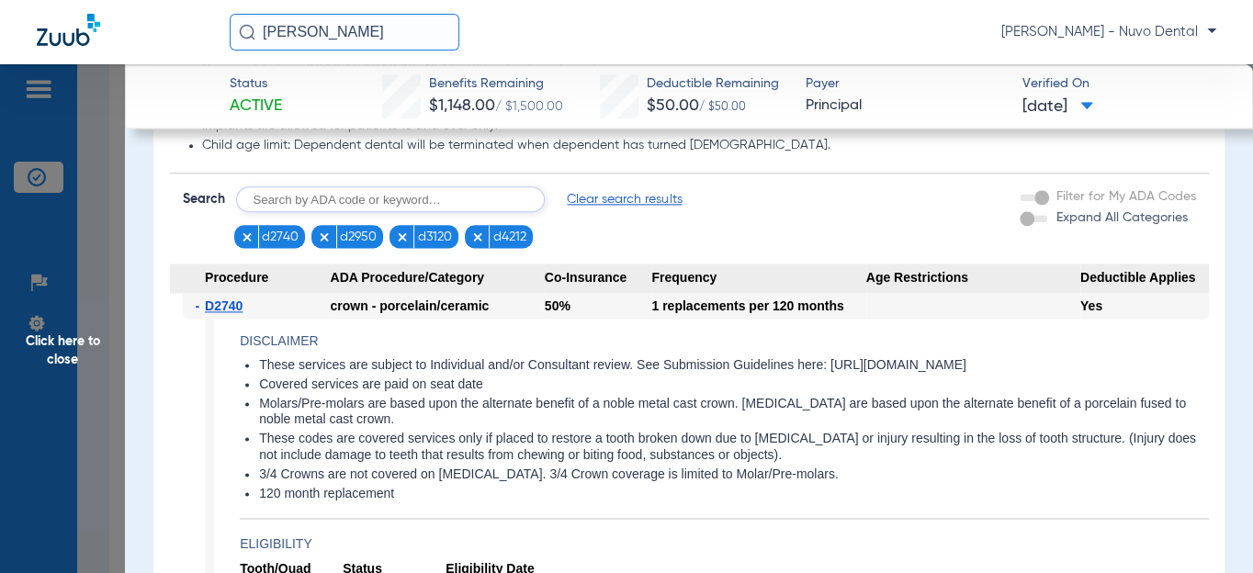
scroll to position [1016, 0]
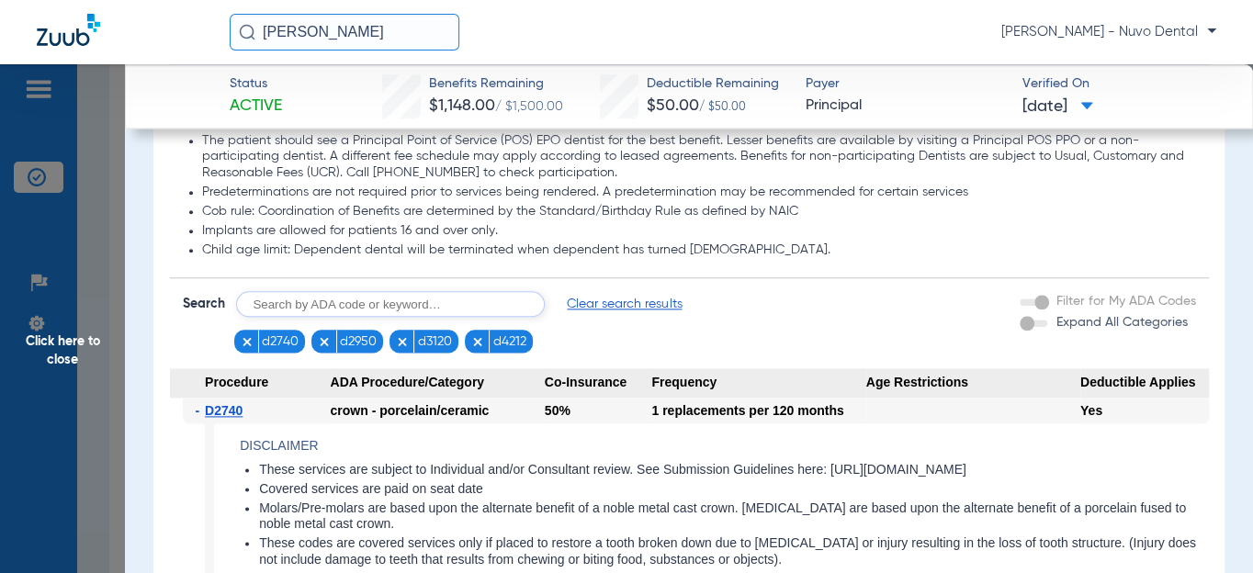
drag, startPoint x: 331, startPoint y: 285, endPoint x: 314, endPoint y: 300, distance: 22.1
click at [328, 286] on form "Search Clear search results d2740 d2950 d3120 d4212 Filter for My ADA Codes Exp…" at bounding box center [689, 315] width 1039 height 74
click at [314, 299] on input "text" at bounding box center [390, 304] width 309 height 26
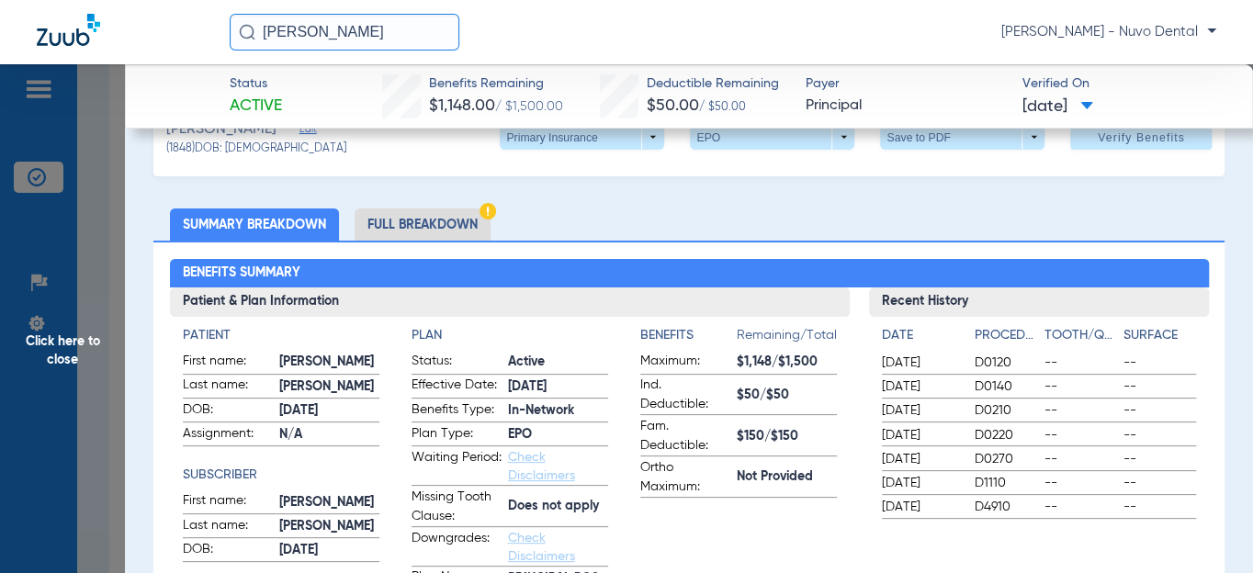
scroll to position [0, 0]
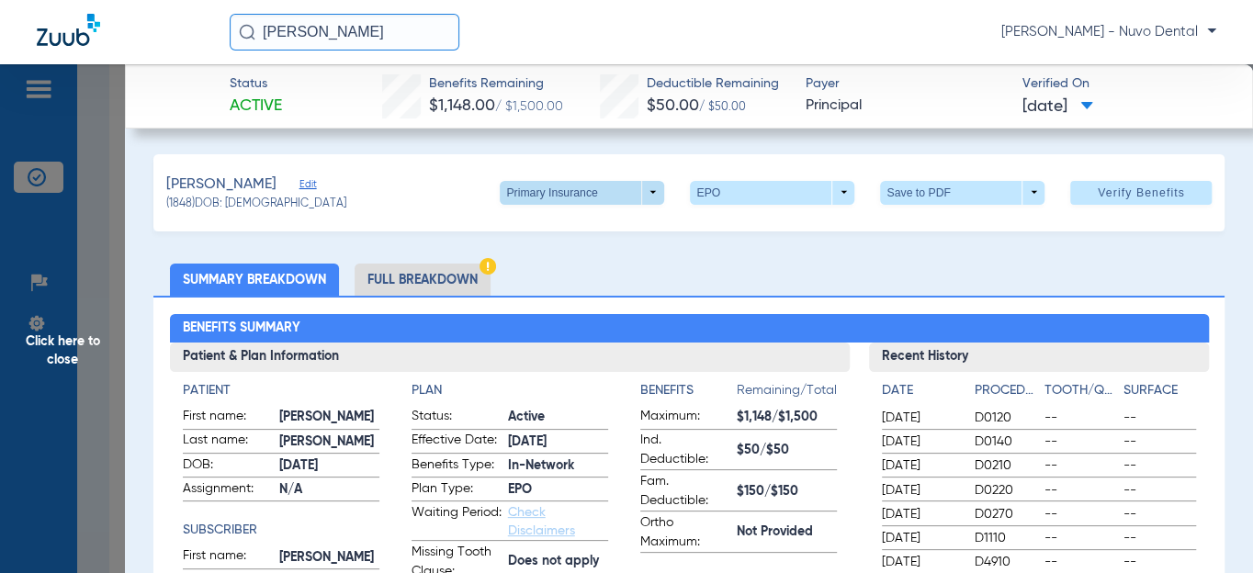
click at [560, 196] on span at bounding box center [582, 193] width 44 height 44
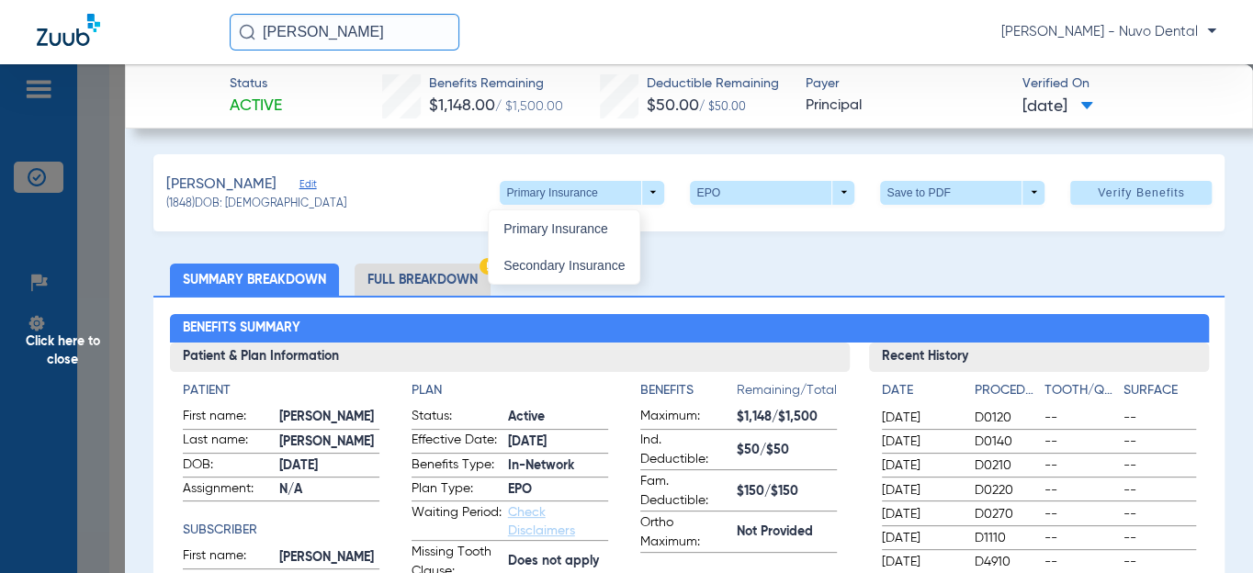
click at [526, 259] on span "Secondary Insurance" at bounding box center [564, 265] width 121 height 13
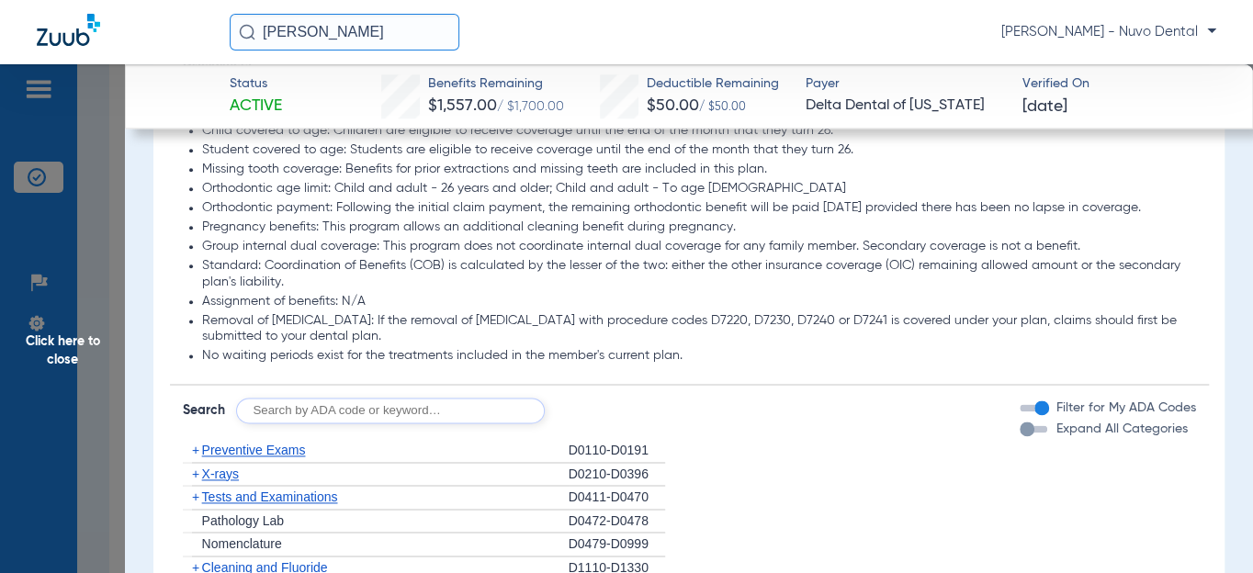
scroll to position [1085, 0]
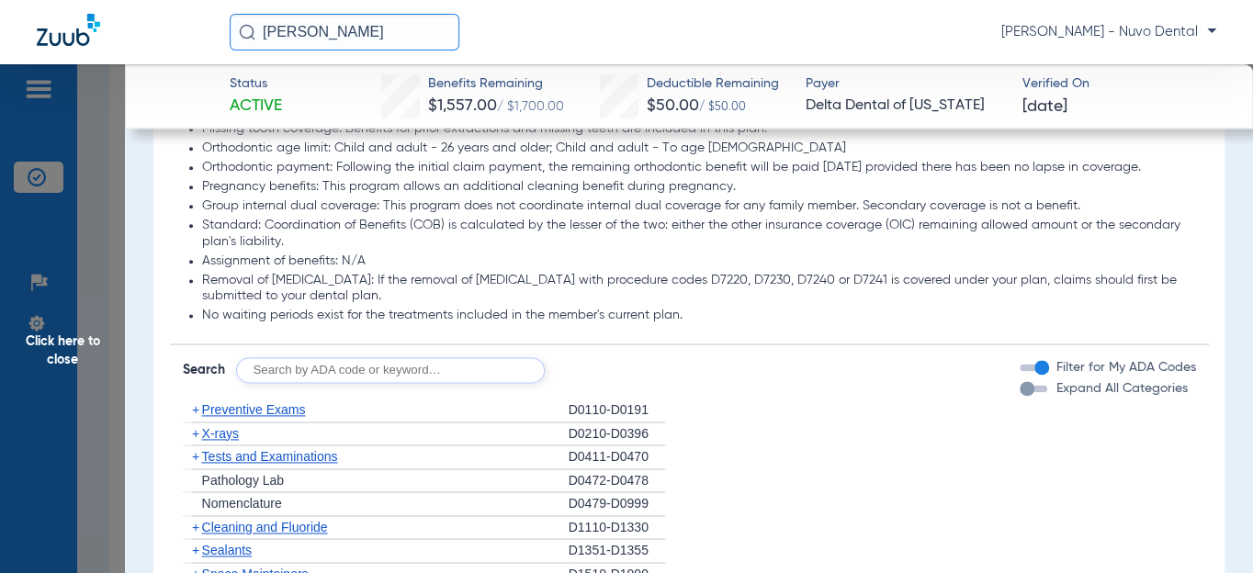
click at [293, 383] on input "text" at bounding box center [390, 370] width 309 height 26
type input "d2740, d2950"
click button "Search" at bounding box center [613, 370] width 73 height 26
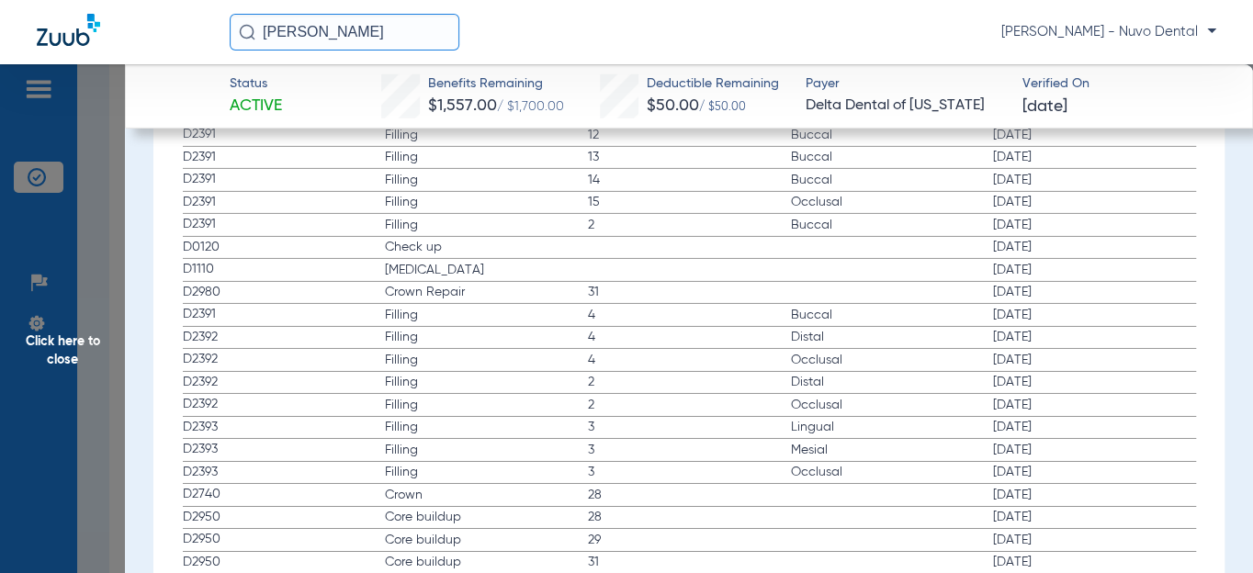
scroll to position [2923, 0]
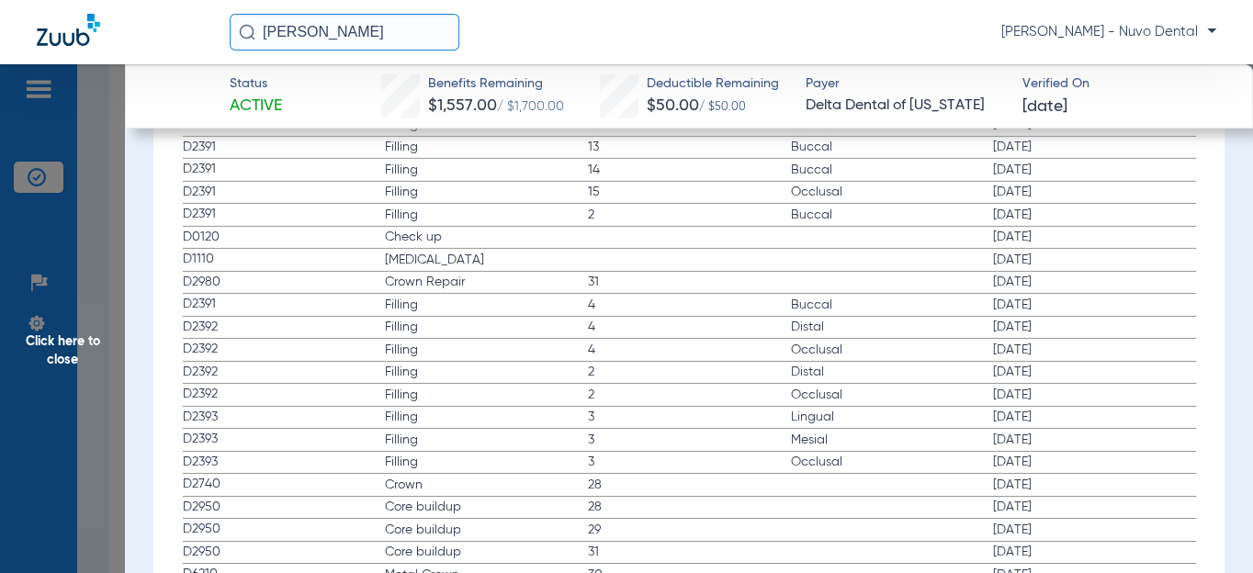
click at [586, 424] on label "D2393 Filling 3 Lingual [DATE]" at bounding box center [689, 418] width 1013 height 23
click at [607, 335] on span "4" at bounding box center [689, 327] width 203 height 18
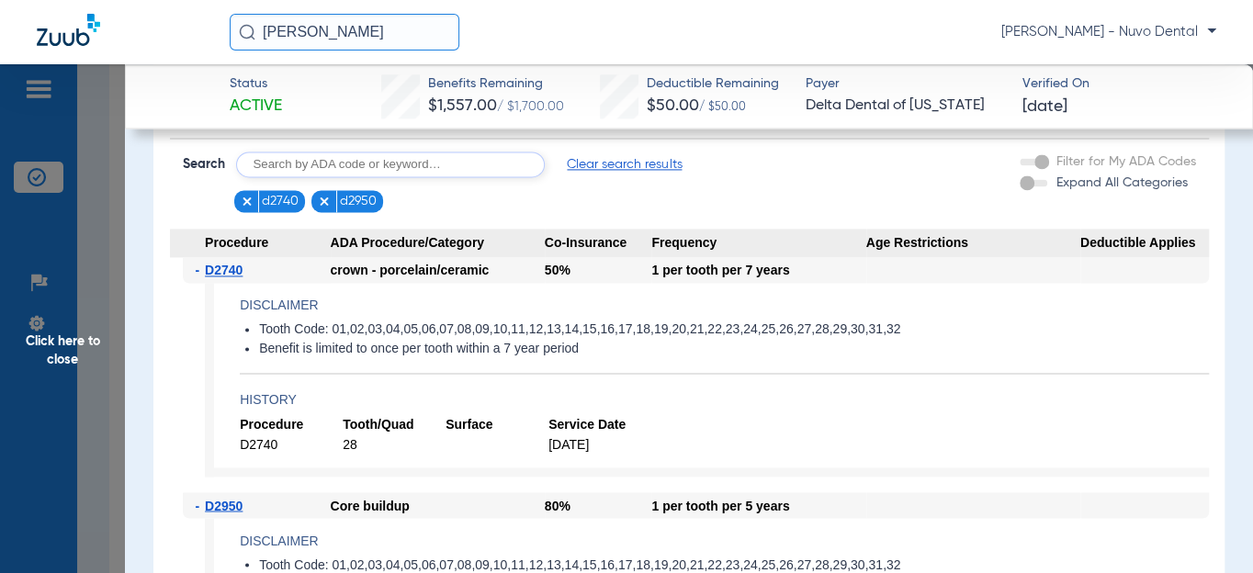
scroll to position [1252, 0]
